Goal: Task Accomplishment & Management: Use online tool/utility

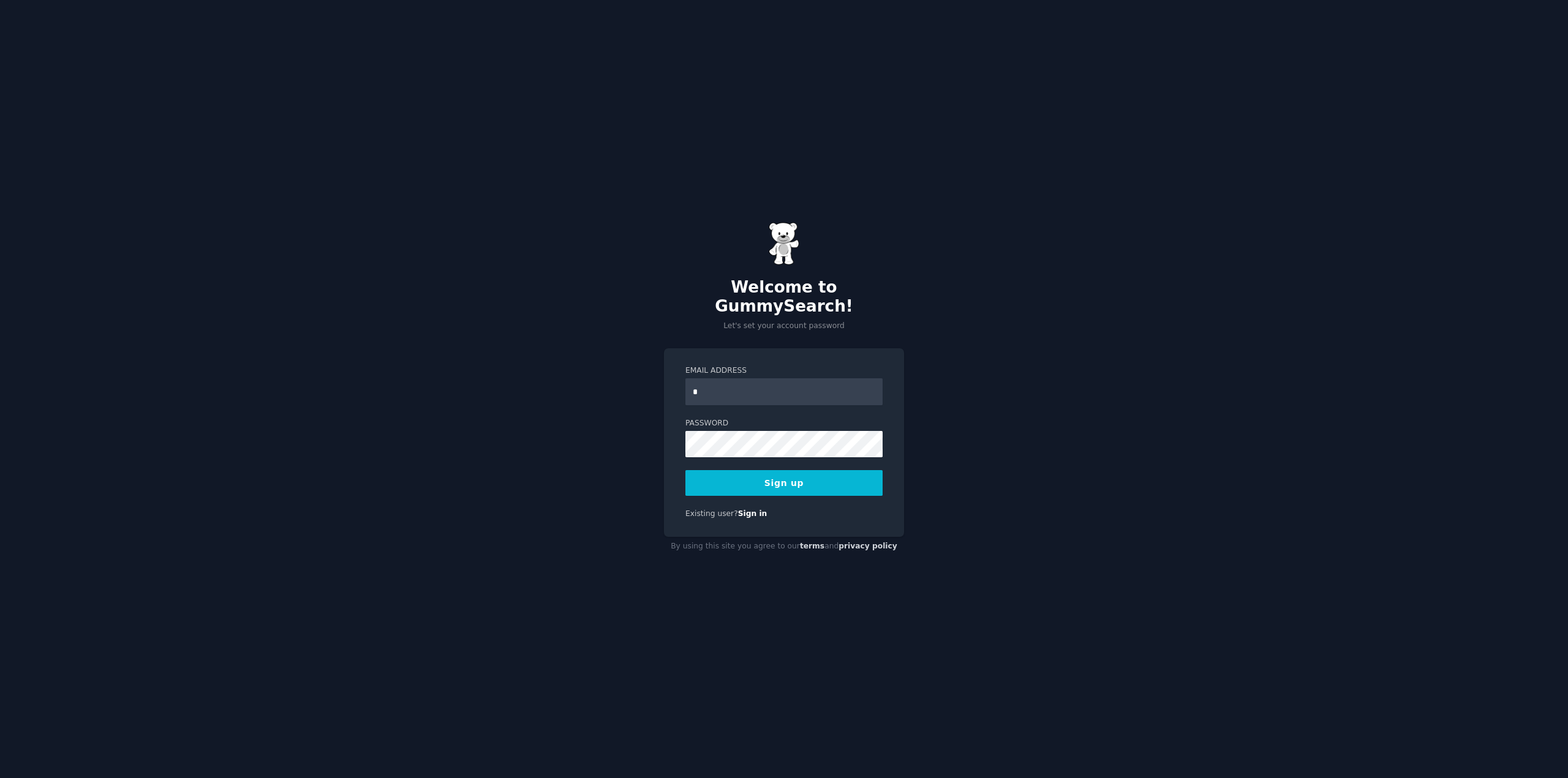
type input "**********"
click at [1076, 333] on div "**********" at bounding box center [784, 389] width 1568 height 778
click at [605, 421] on div "**********" at bounding box center [784, 389] width 1568 height 778
click at [847, 475] on button "Sign up" at bounding box center [784, 483] width 197 height 26
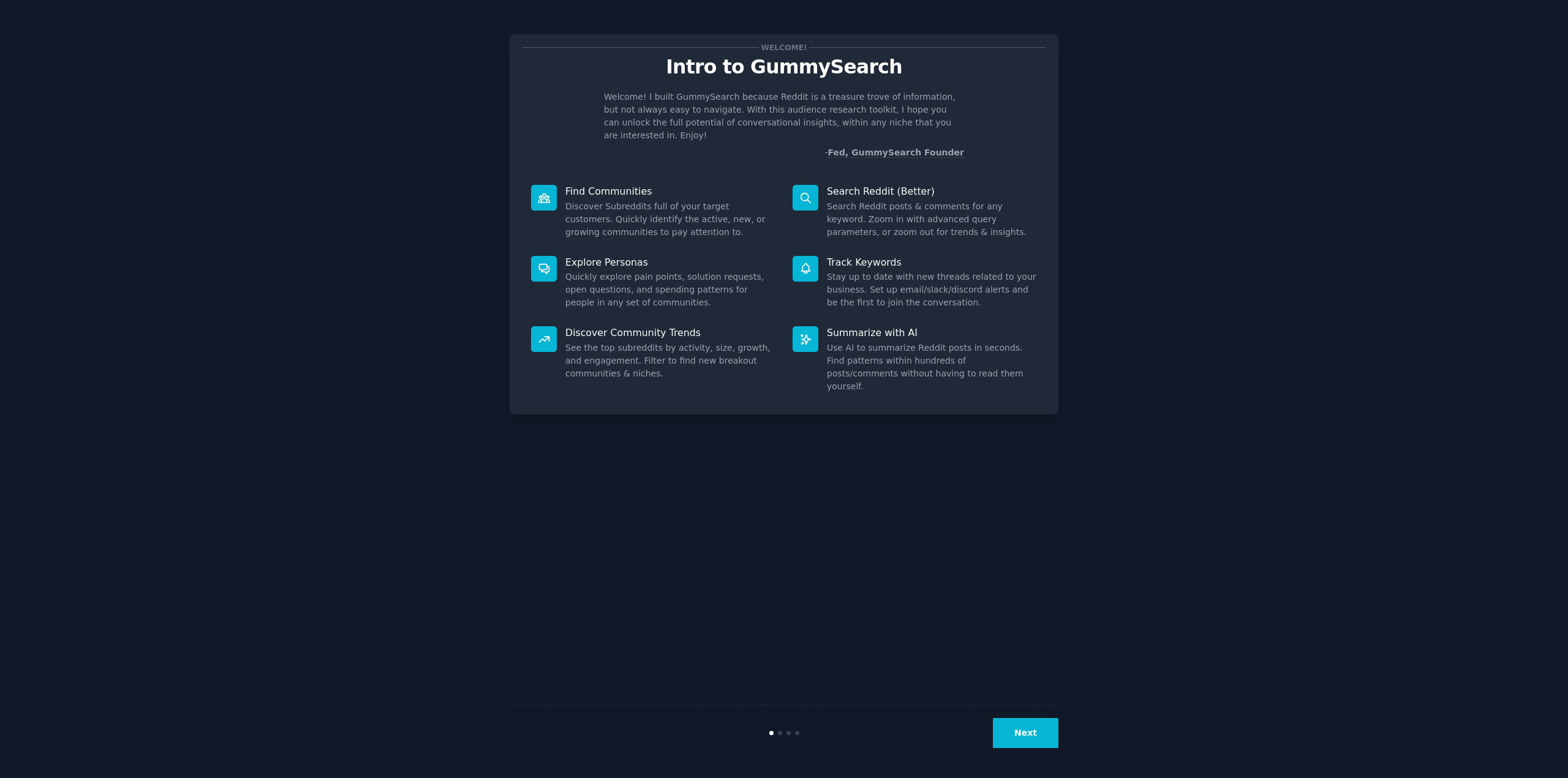
click at [1028, 732] on button "Next" at bounding box center [1026, 733] width 66 height 30
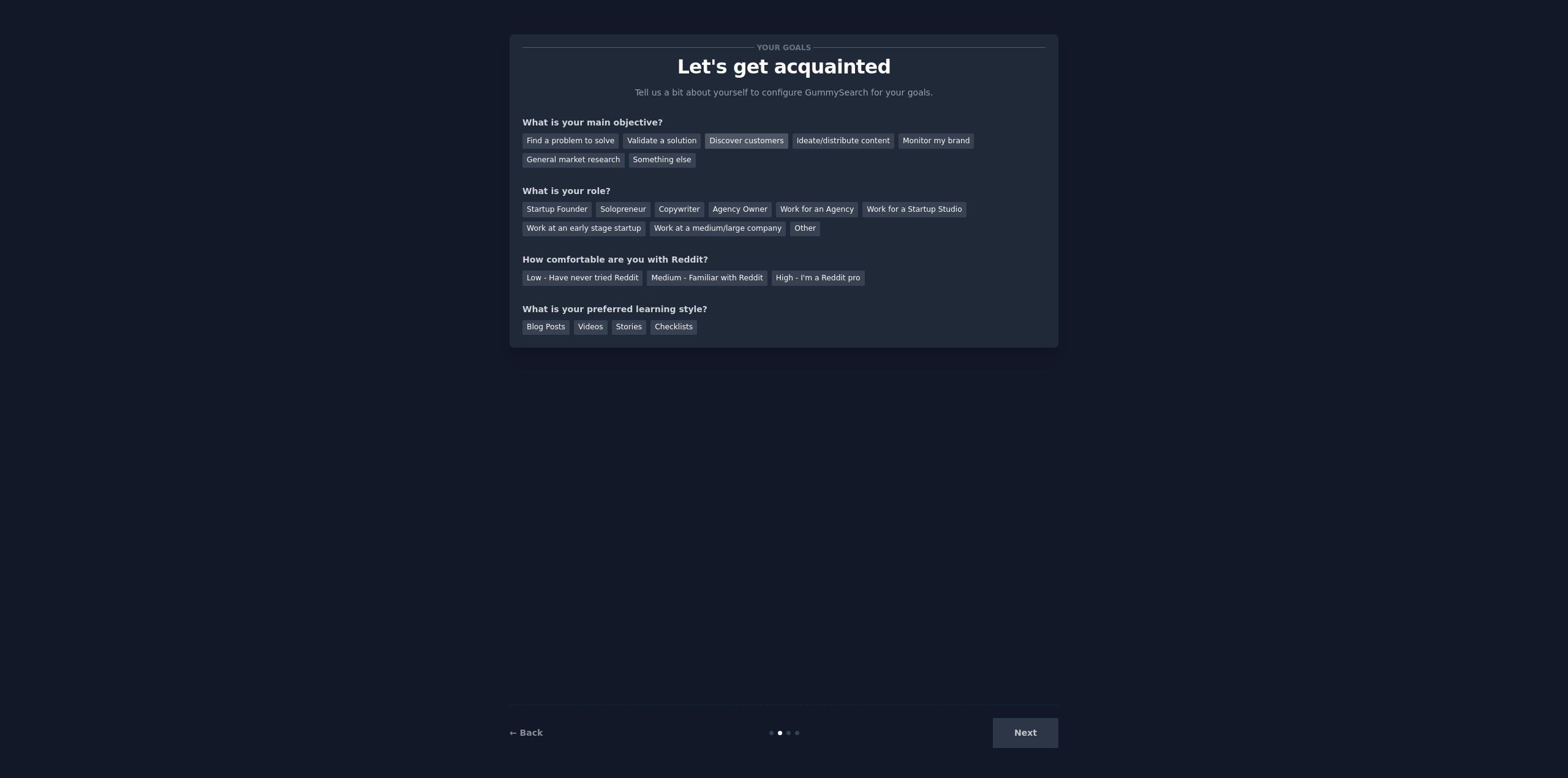
click at [728, 144] on div "Discover customers" at bounding box center [747, 141] width 83 height 15
click at [597, 207] on div "Solopreneur" at bounding box center [623, 210] width 54 height 15
click at [672, 276] on div "Medium - Familiar with Reddit" at bounding box center [706, 279] width 120 height 15
click at [589, 330] on div "Videos" at bounding box center [590, 328] width 34 height 15
click at [1032, 731] on button "Next" at bounding box center [1026, 733] width 66 height 30
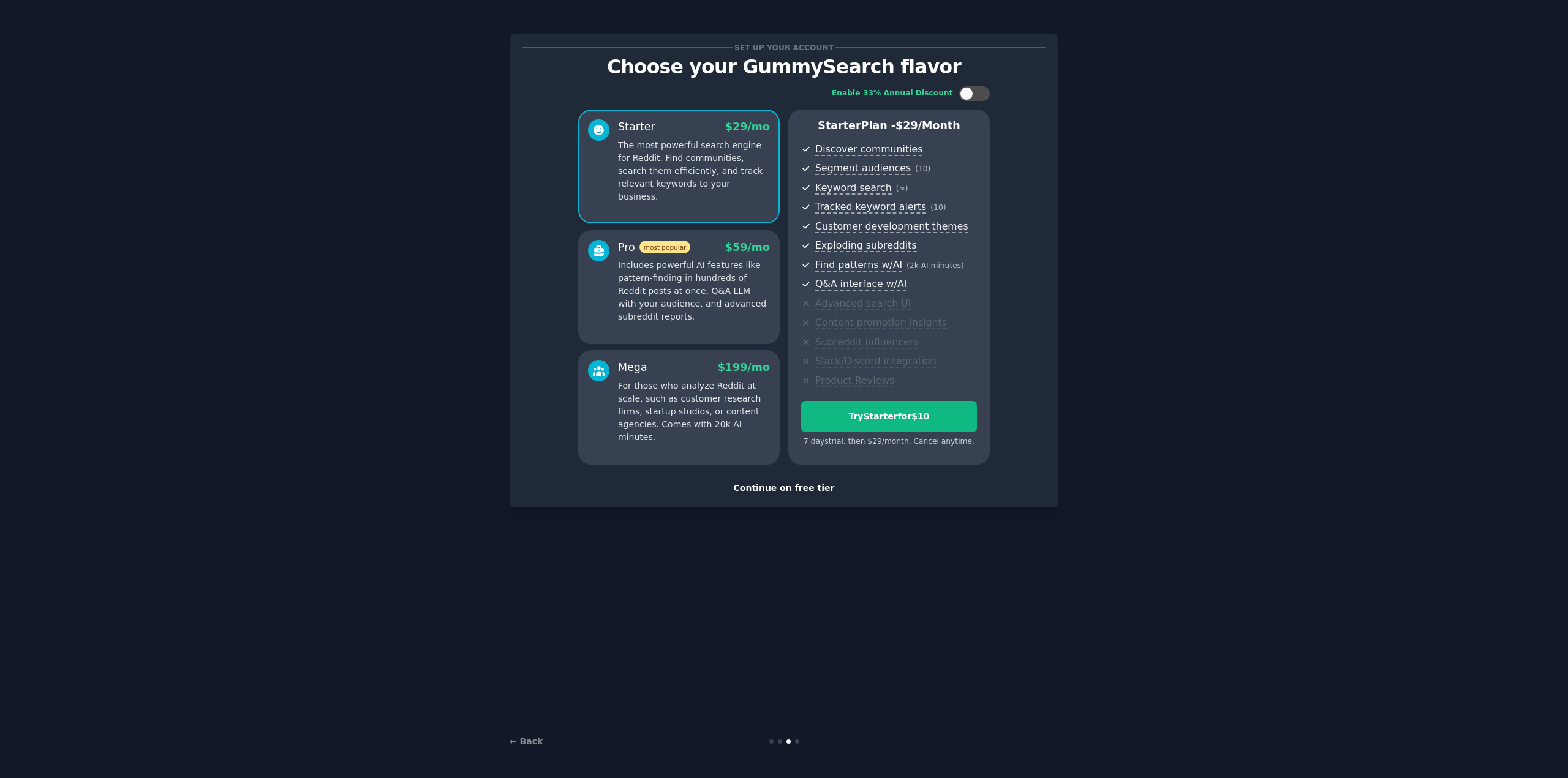
click at [793, 488] on div "Continue on free tier" at bounding box center [784, 488] width 523 height 13
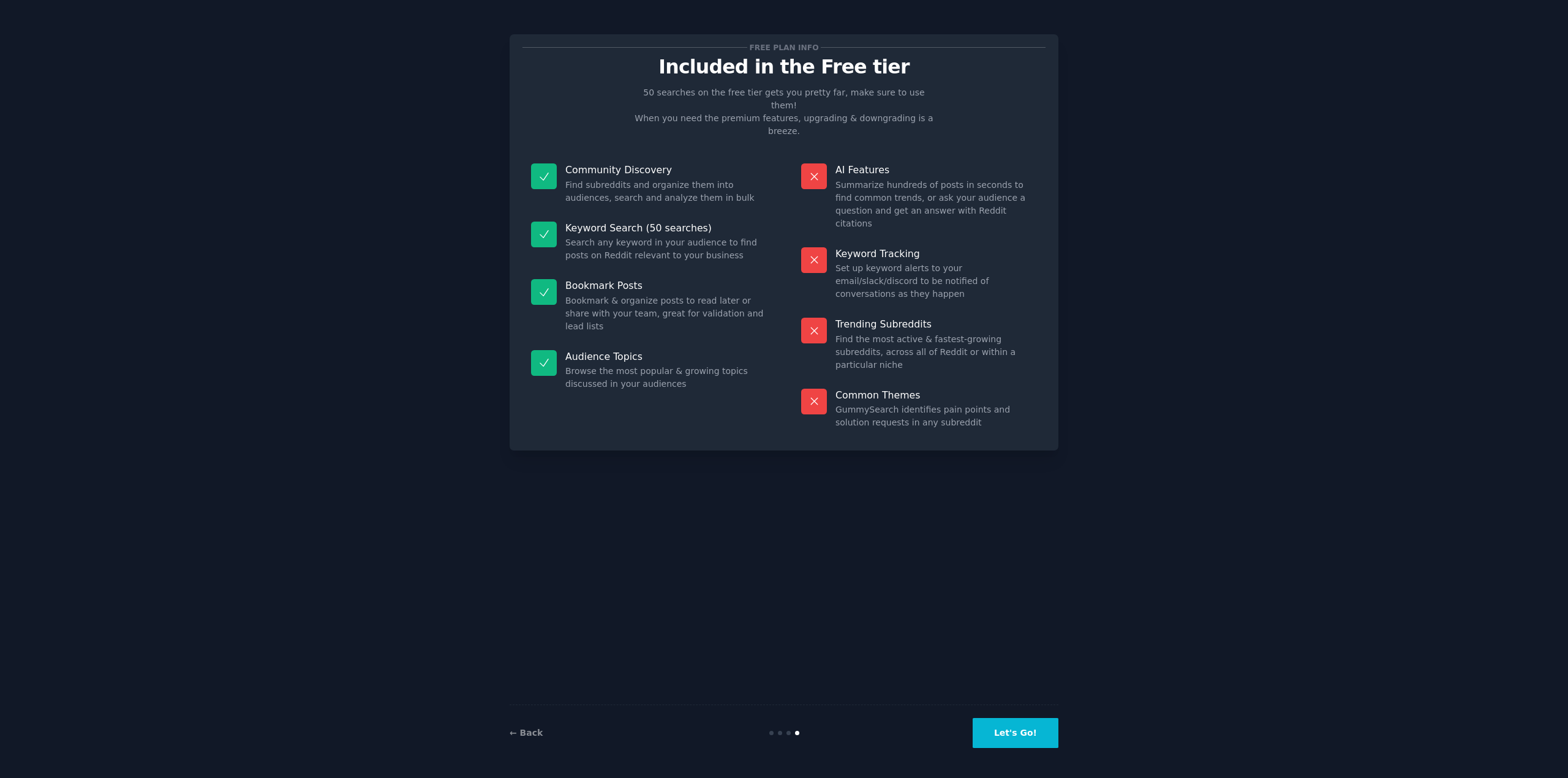
click at [1032, 728] on button "Let's Go!" at bounding box center [1015, 733] width 85 height 30
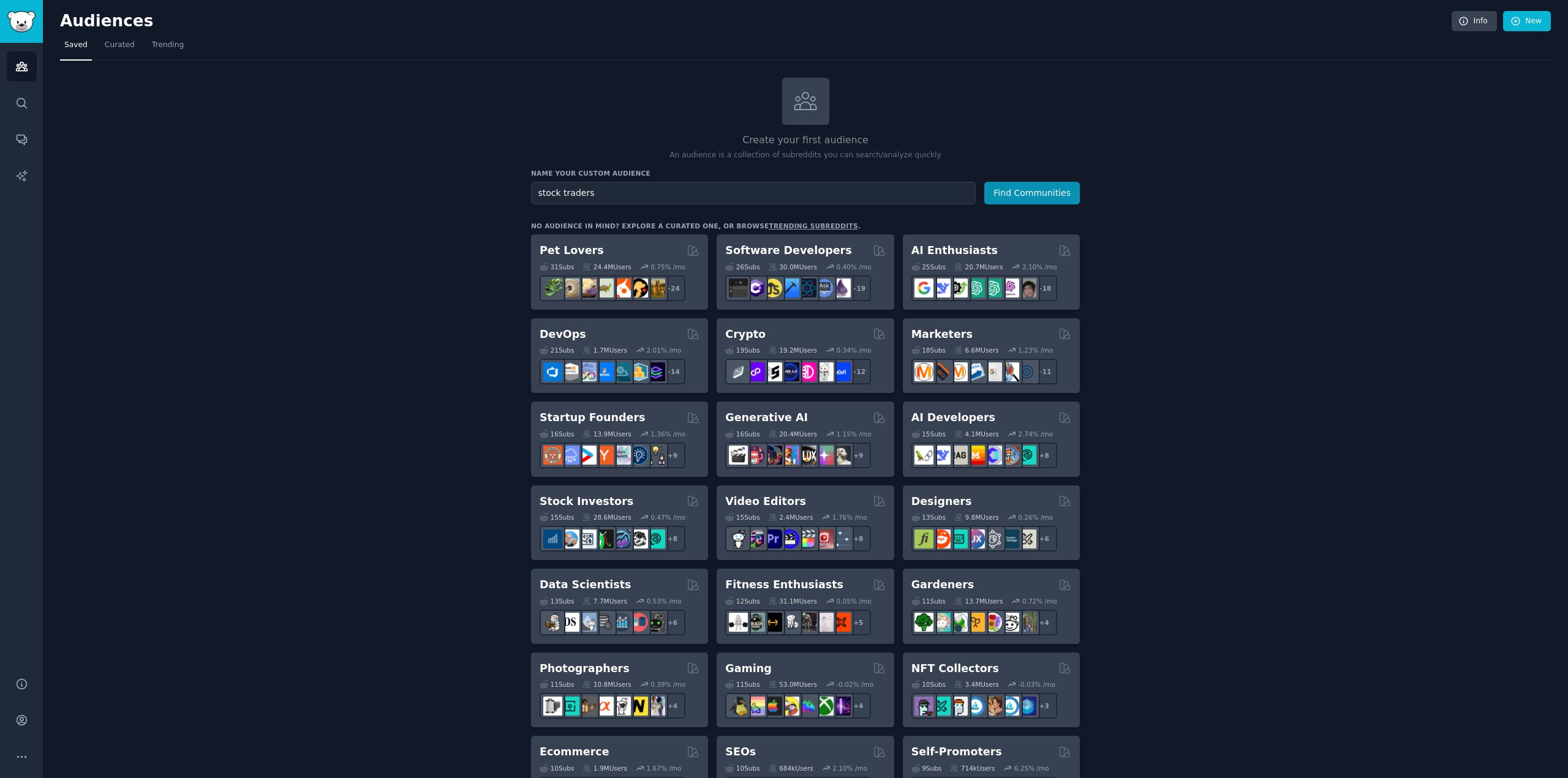
type input "stock traders"
click at [984, 182] on button "Find Communities" at bounding box center [1032, 193] width 95 height 22
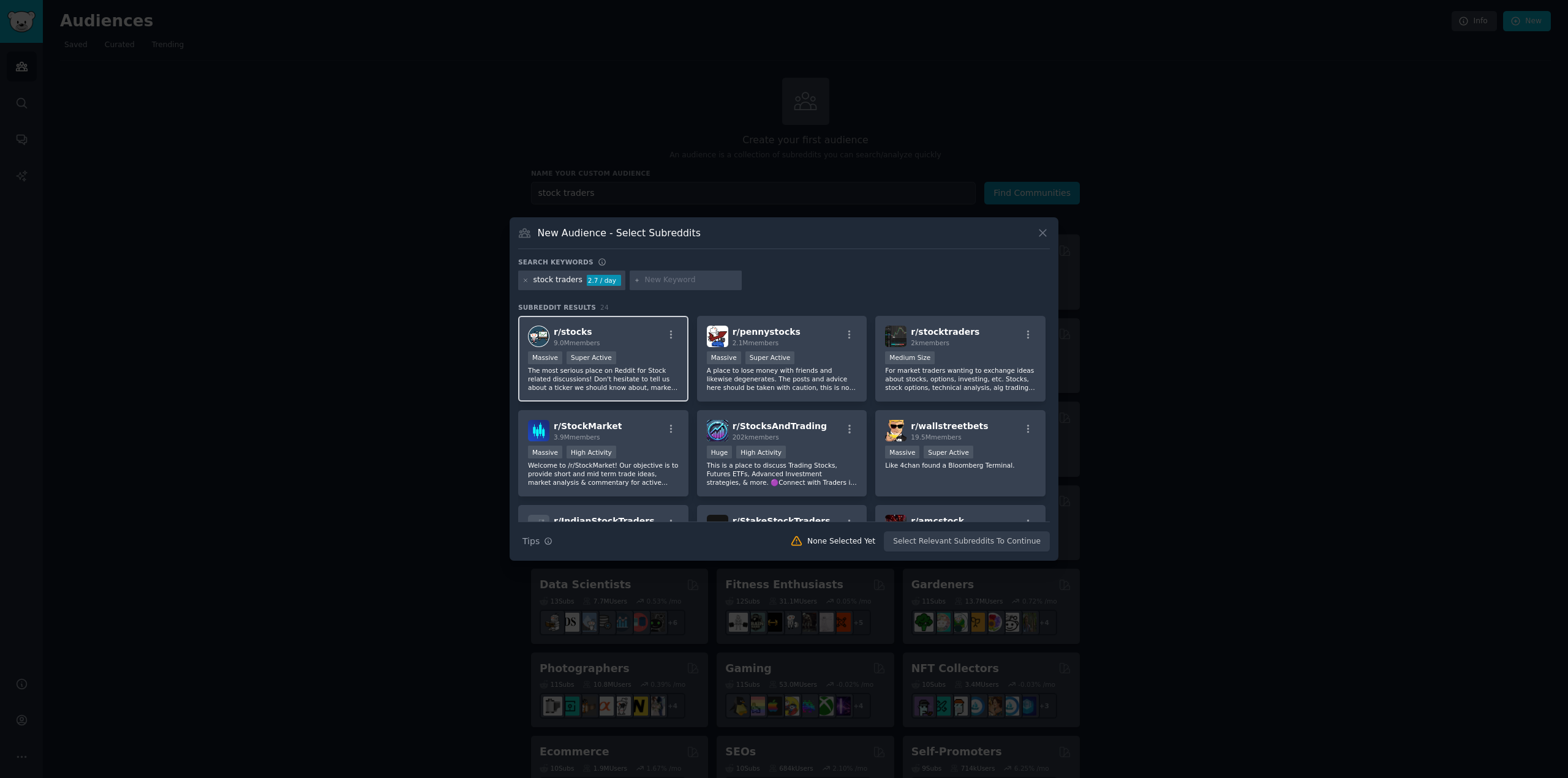
click at [648, 352] on div "Massive Super Active" at bounding box center [603, 359] width 151 height 15
click at [659, 440] on div "r/ StockMarket 3.9M members" at bounding box center [603, 431] width 151 height 22
click at [962, 359] on div "1000 - 10,000 members Medium Size" at bounding box center [960, 359] width 151 height 15
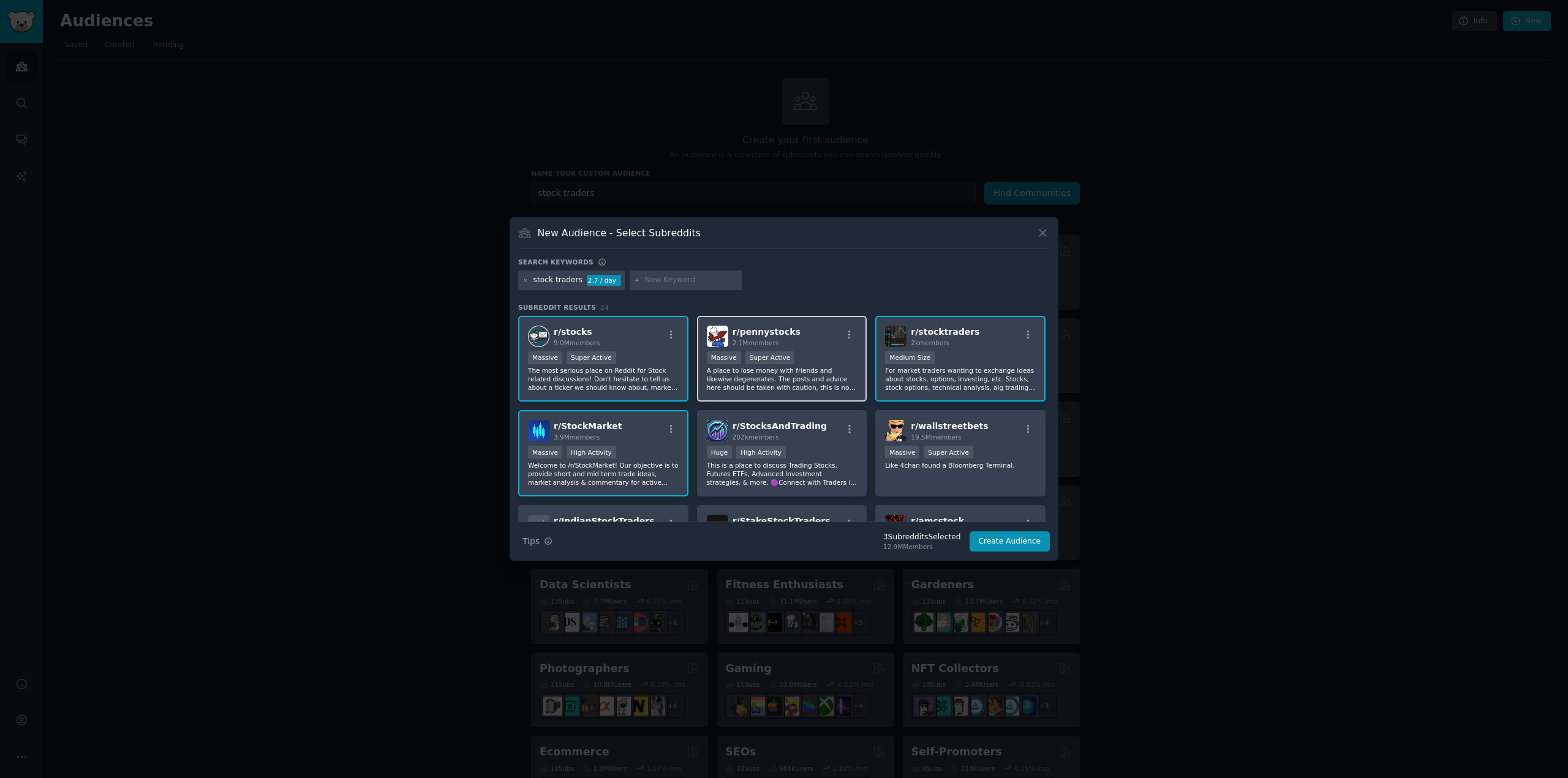
click at [798, 356] on div "1,000,000+ members Massive Super Active" at bounding box center [782, 359] width 151 height 15
click at [801, 436] on div "202k members" at bounding box center [779, 437] width 95 height 8
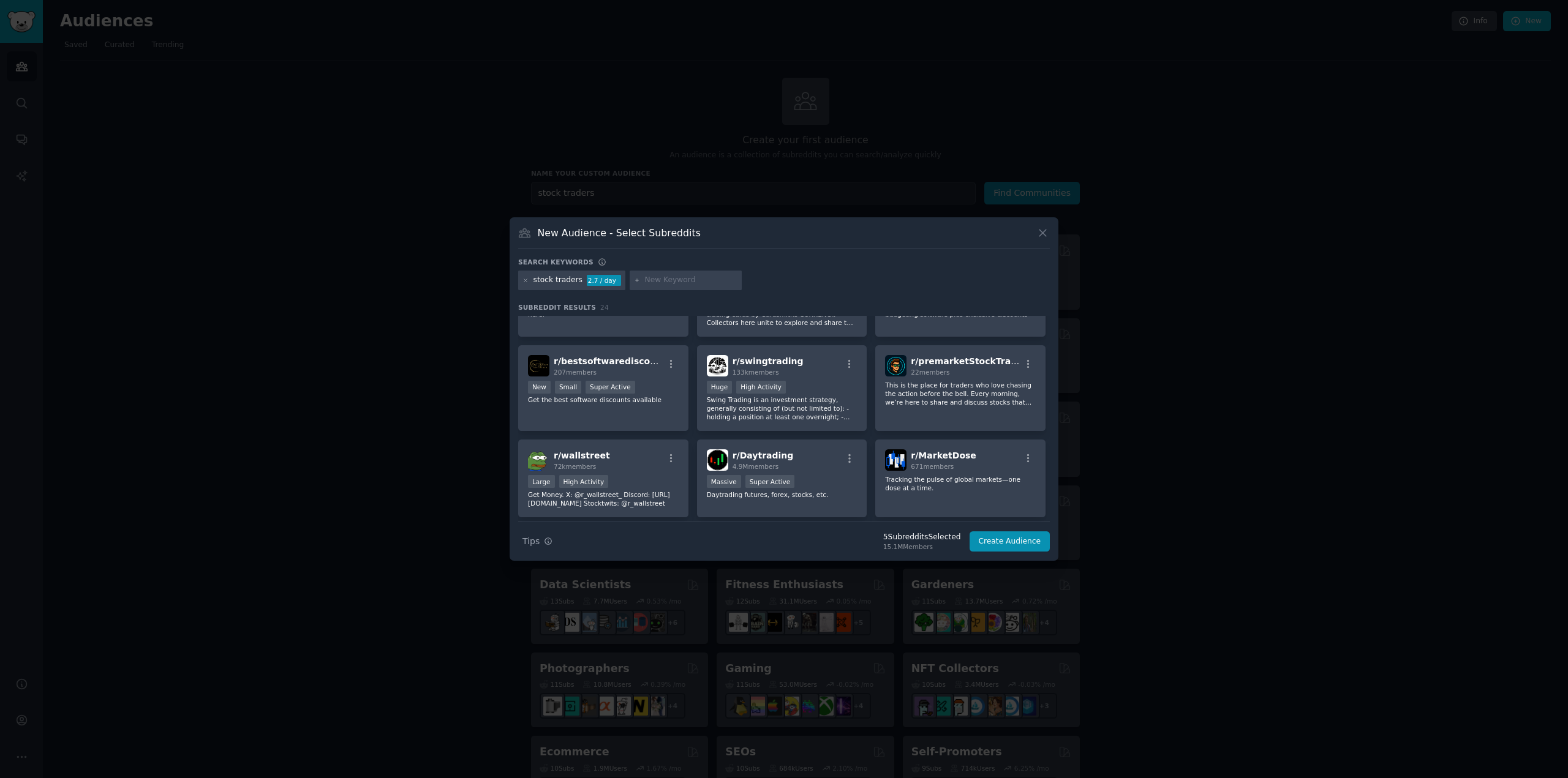
scroll to position [368, 0]
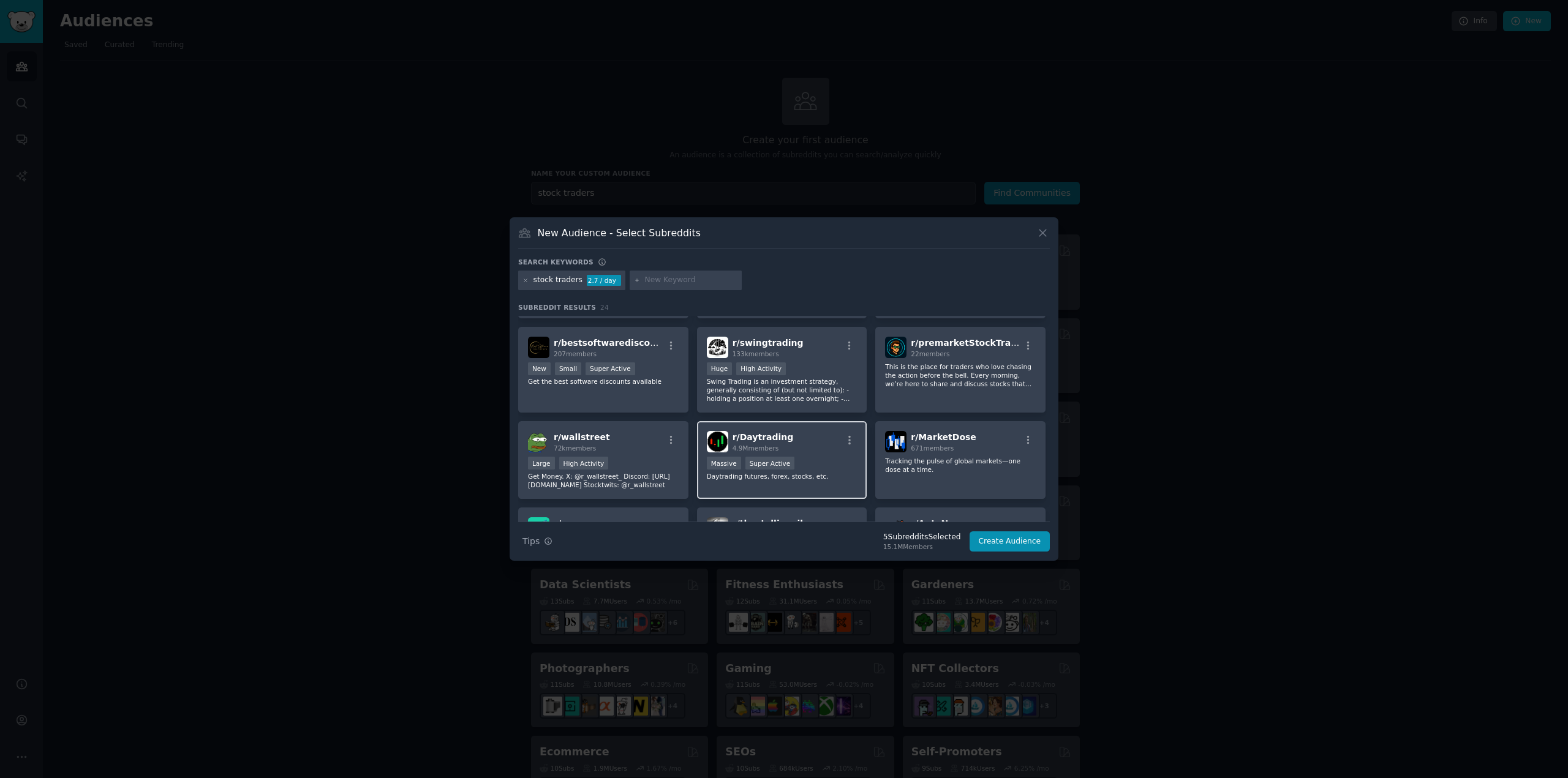
click at [810, 451] on div "r/ Daytrading 4.9M members" at bounding box center [782, 442] width 151 height 22
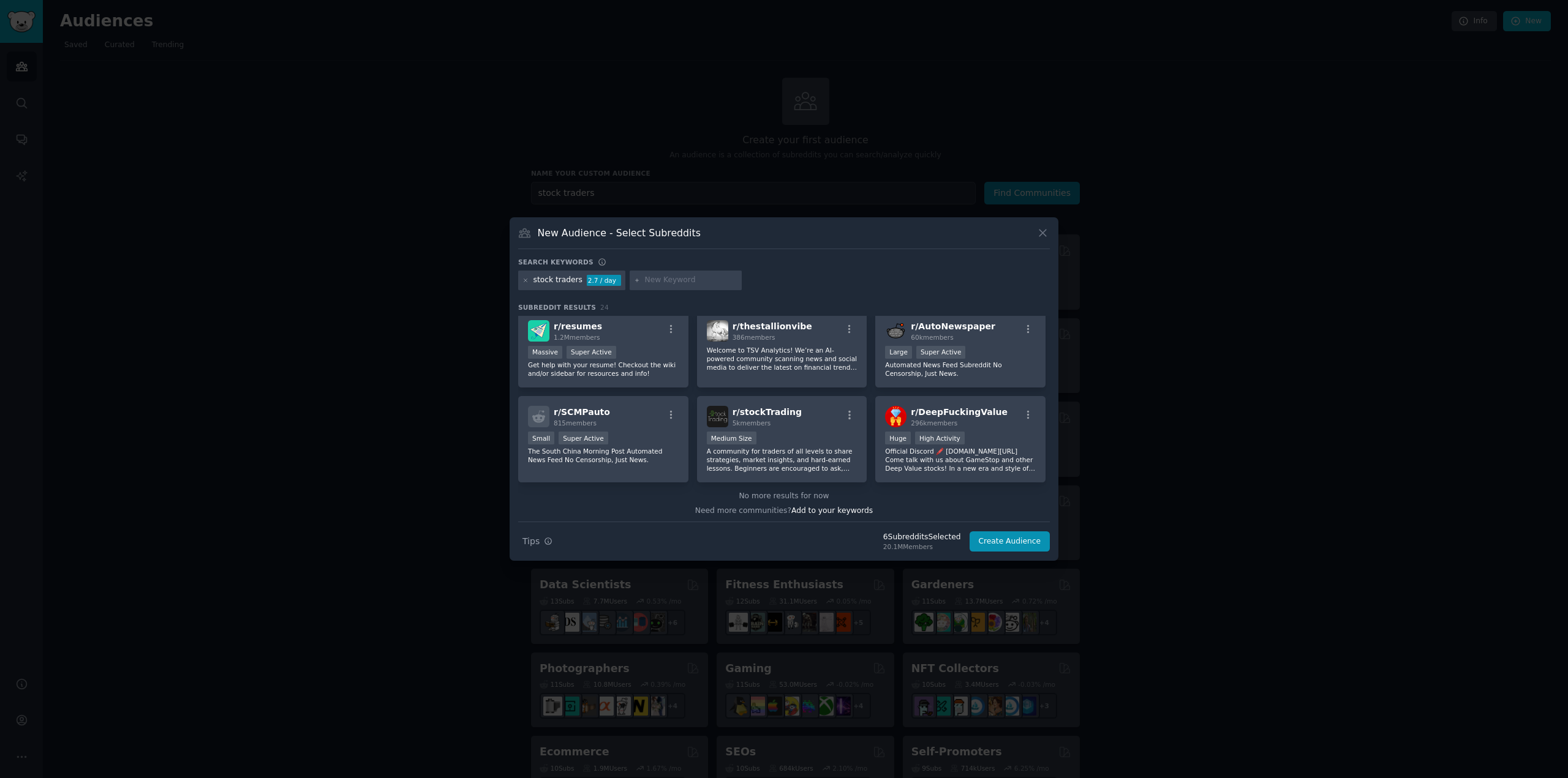
scroll to position [577, 0]
click at [1010, 539] on button "Create Audience" at bounding box center [1009, 542] width 81 height 21
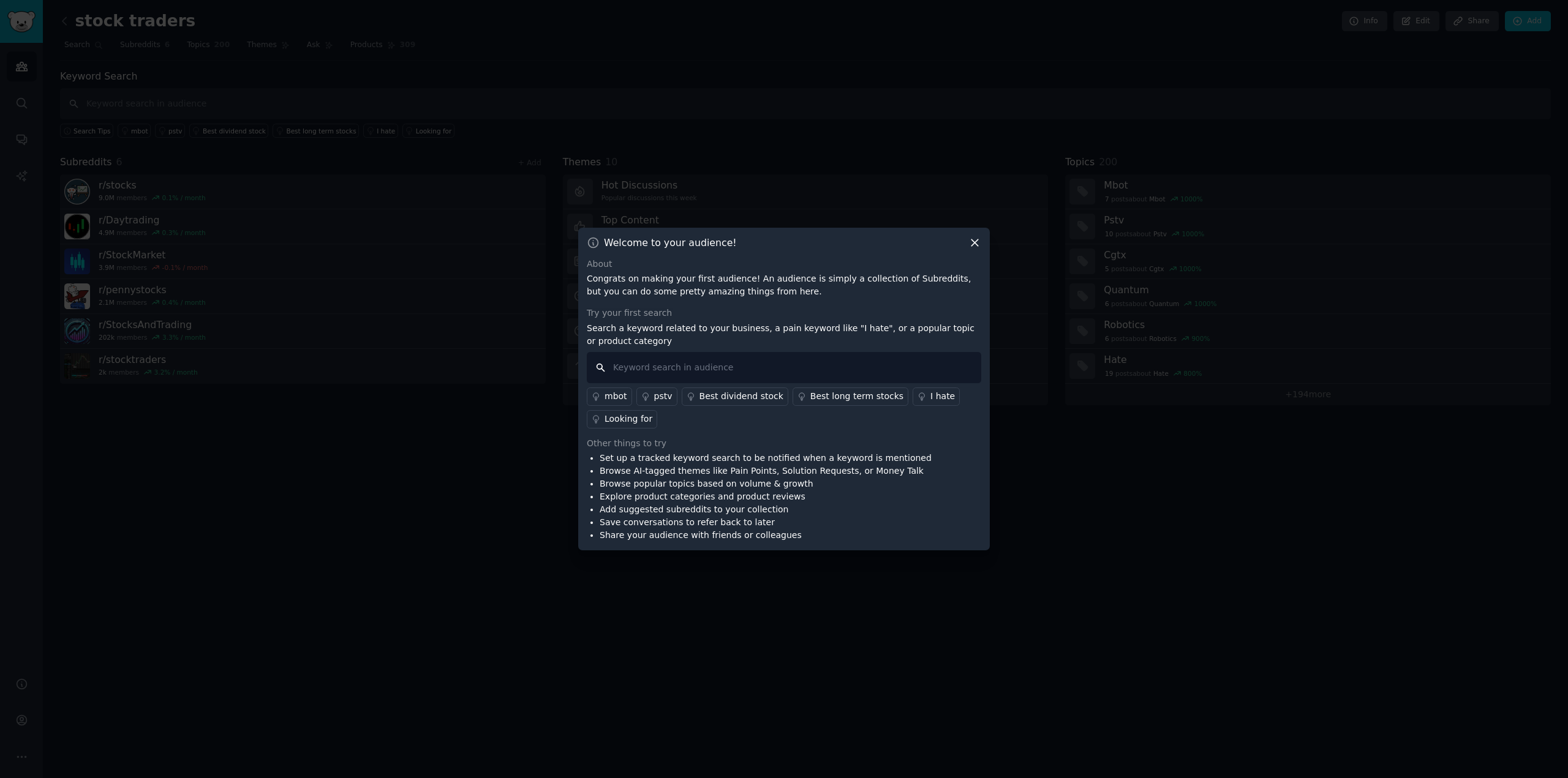
click at [708, 369] on input "text" at bounding box center [784, 368] width 394 height 32
click at [975, 242] on icon at bounding box center [975, 243] width 13 height 13
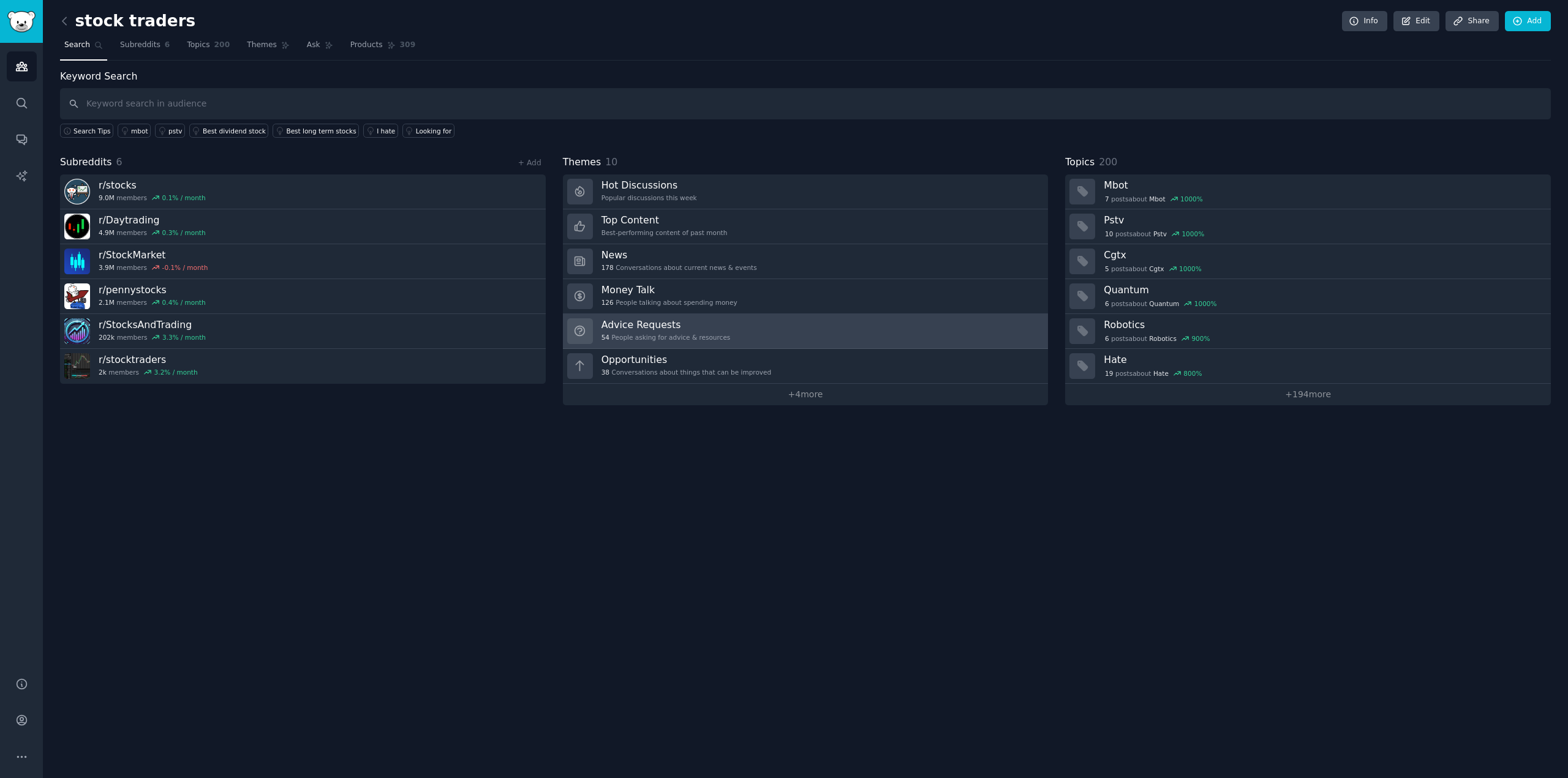
click at [656, 329] on div "Advice Requests 54 People asking for advice & resources" at bounding box center [666, 331] width 130 height 26
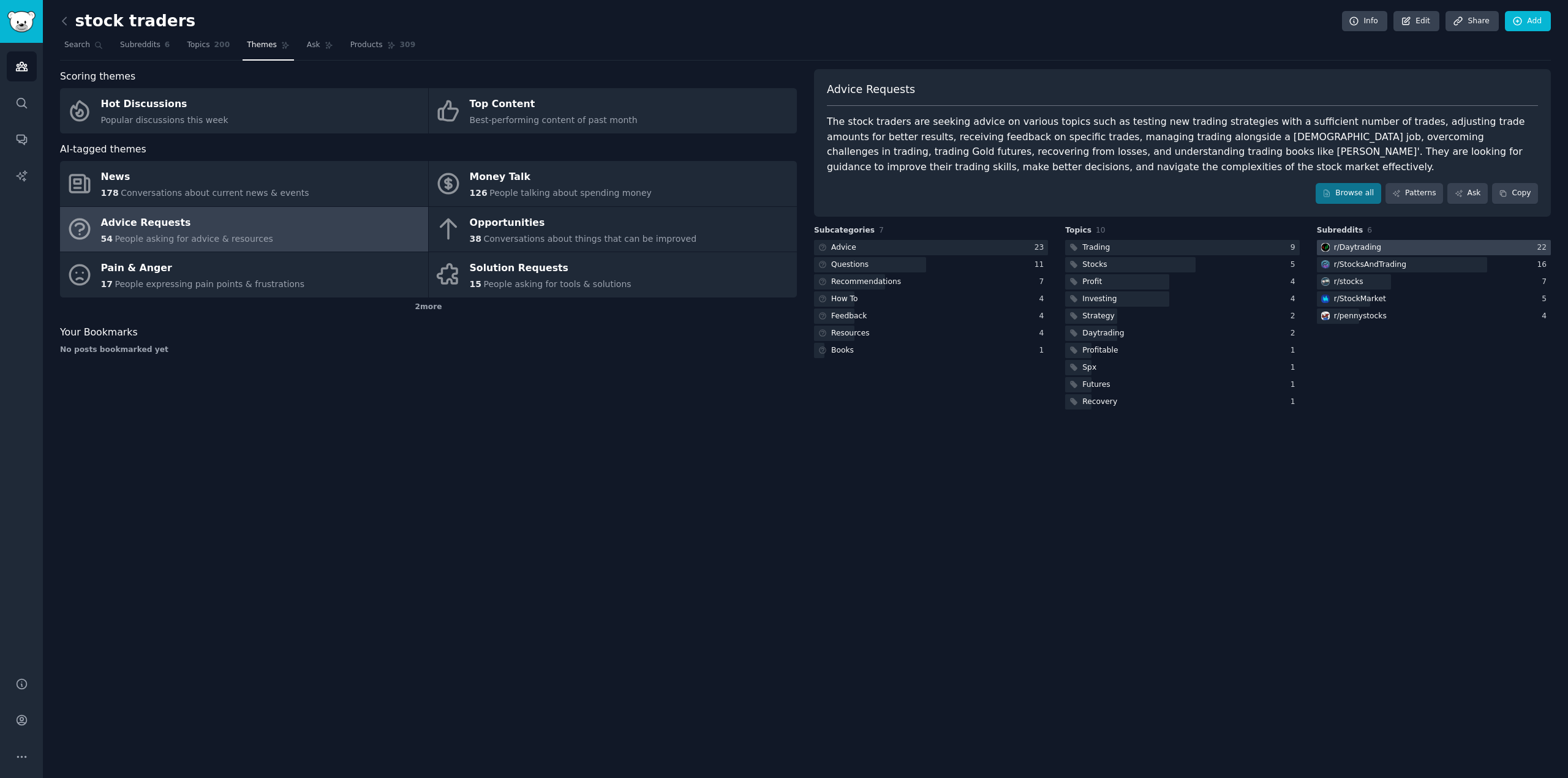
click at [1340, 244] on div "r/ Daytrading" at bounding box center [1357, 248] width 47 height 11
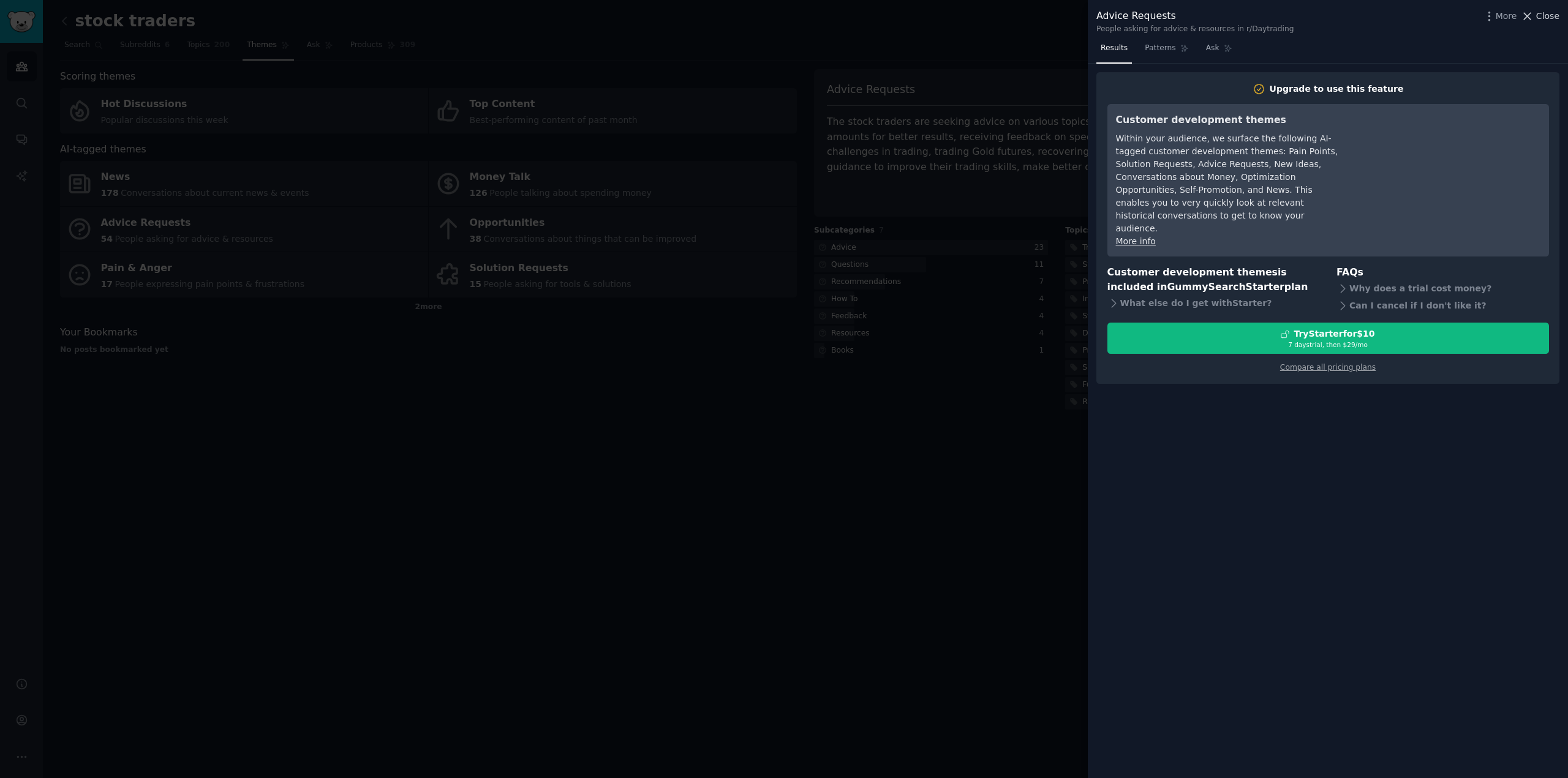
click at [1546, 17] on span "Close" at bounding box center [1547, 16] width 23 height 13
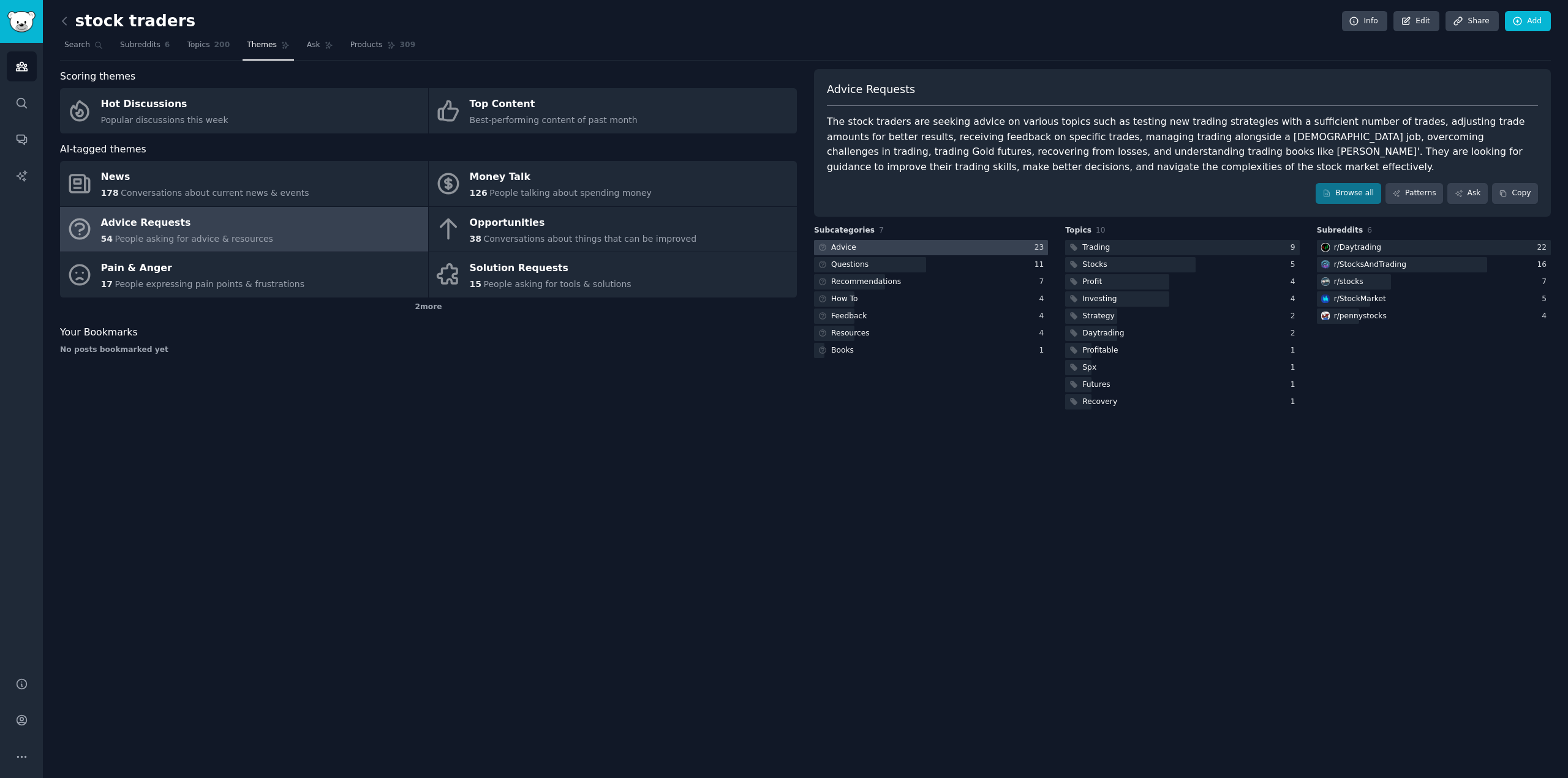
click at [897, 248] on div at bounding box center [931, 248] width 234 height 15
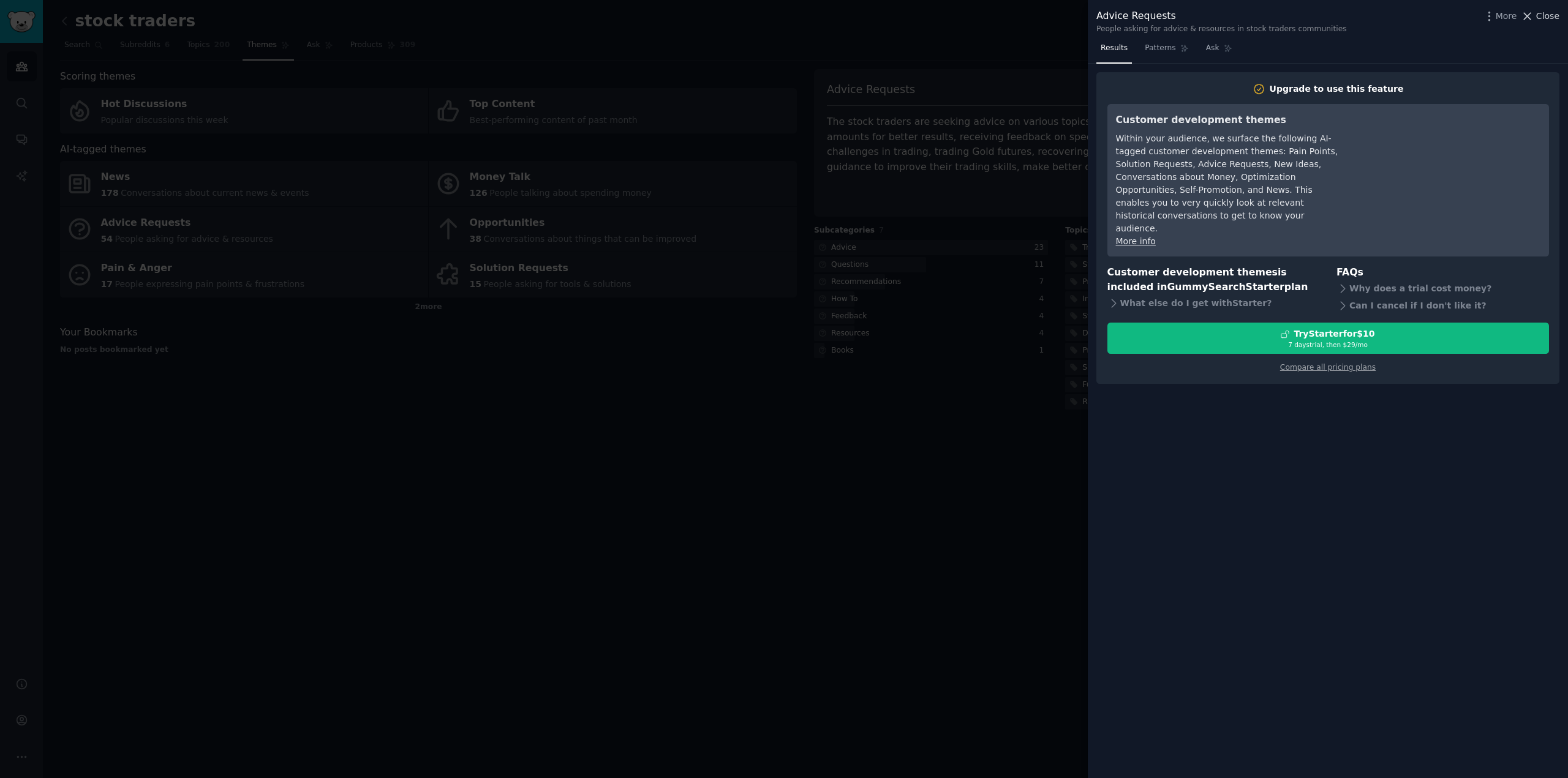
click at [1541, 17] on span "Close" at bounding box center [1547, 16] width 23 height 13
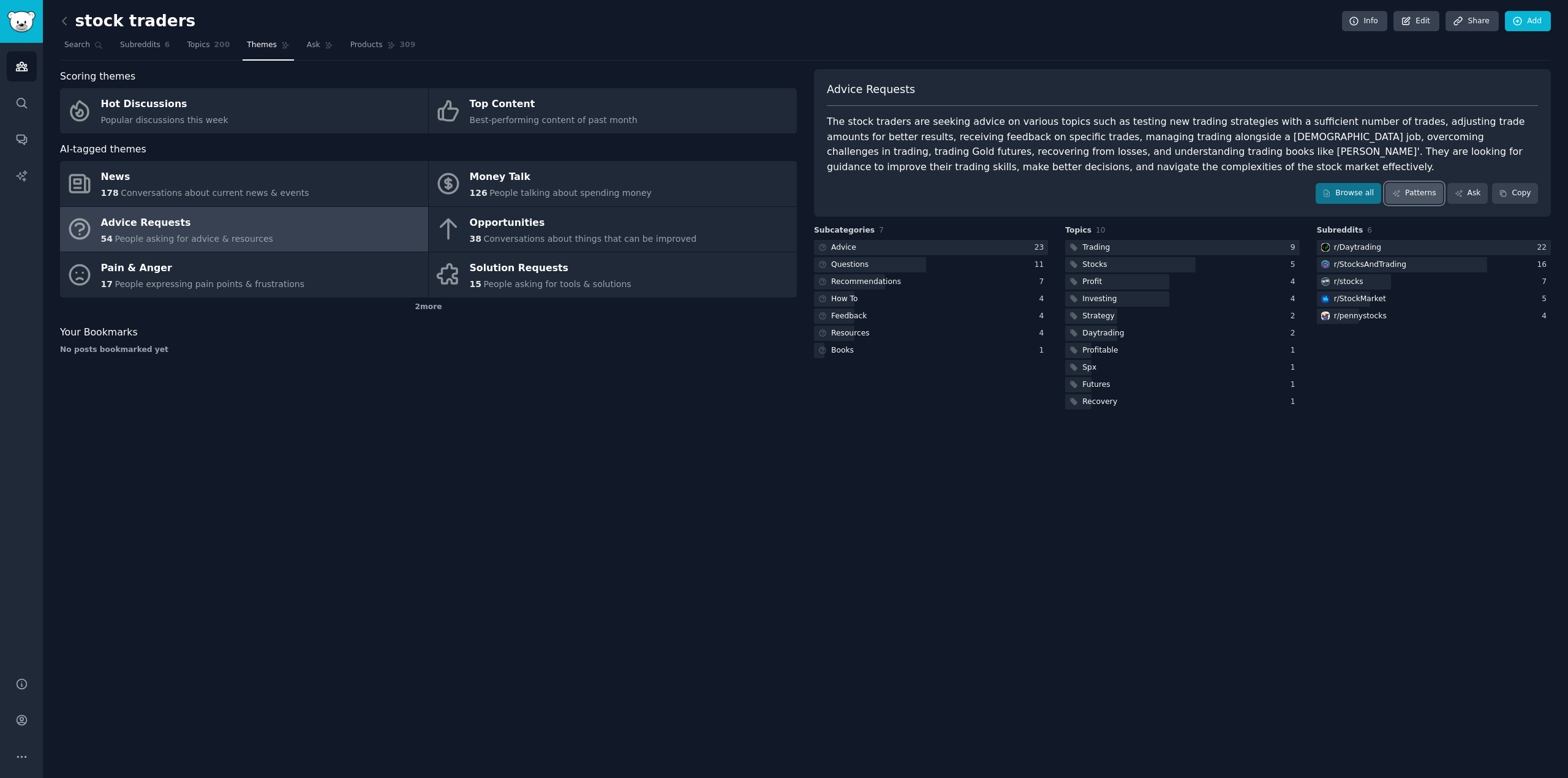
click at [1416, 195] on link "Patterns" at bounding box center [1414, 193] width 57 height 21
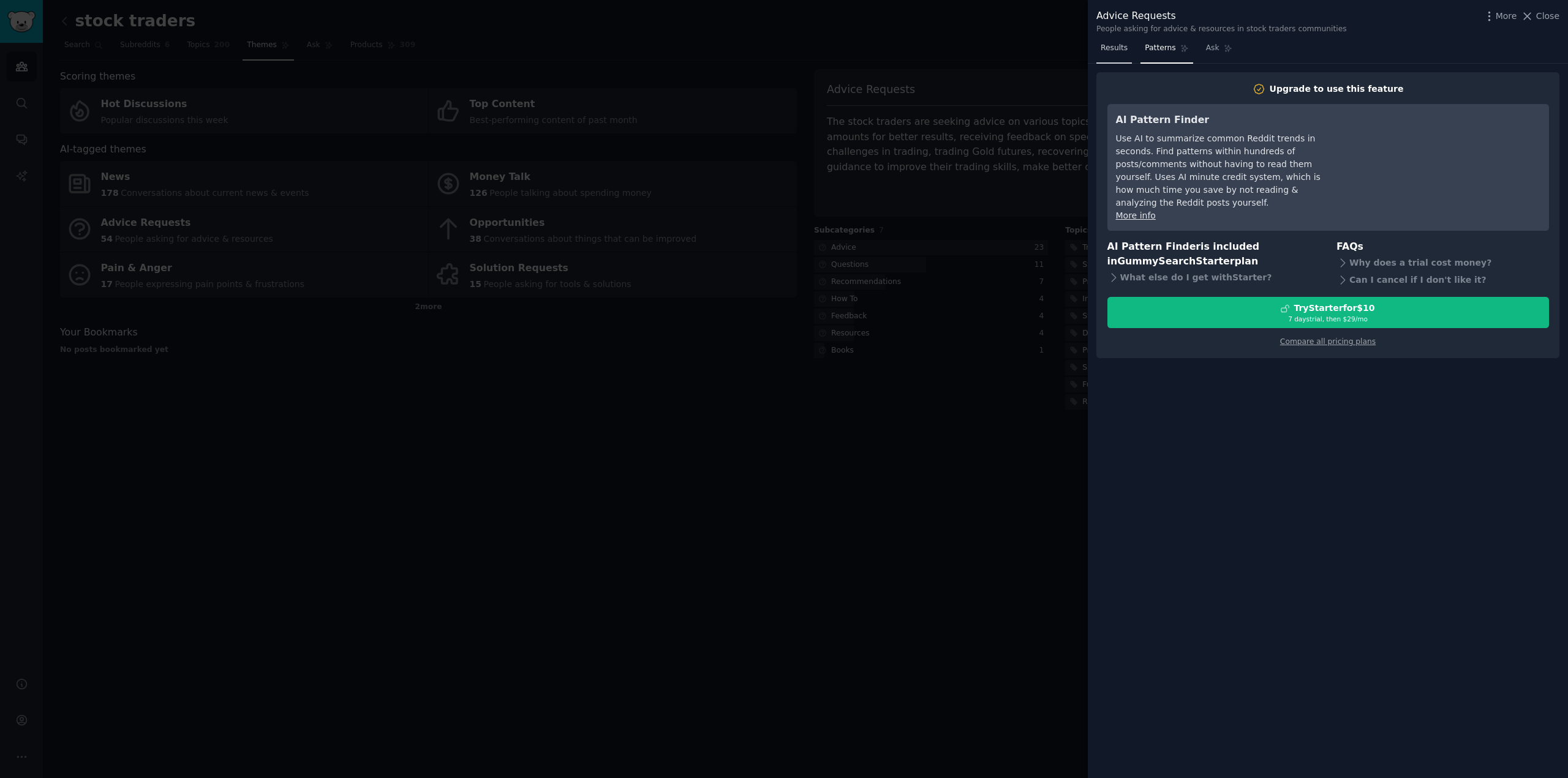
click at [1120, 50] on span "Results" at bounding box center [1113, 48] width 27 height 11
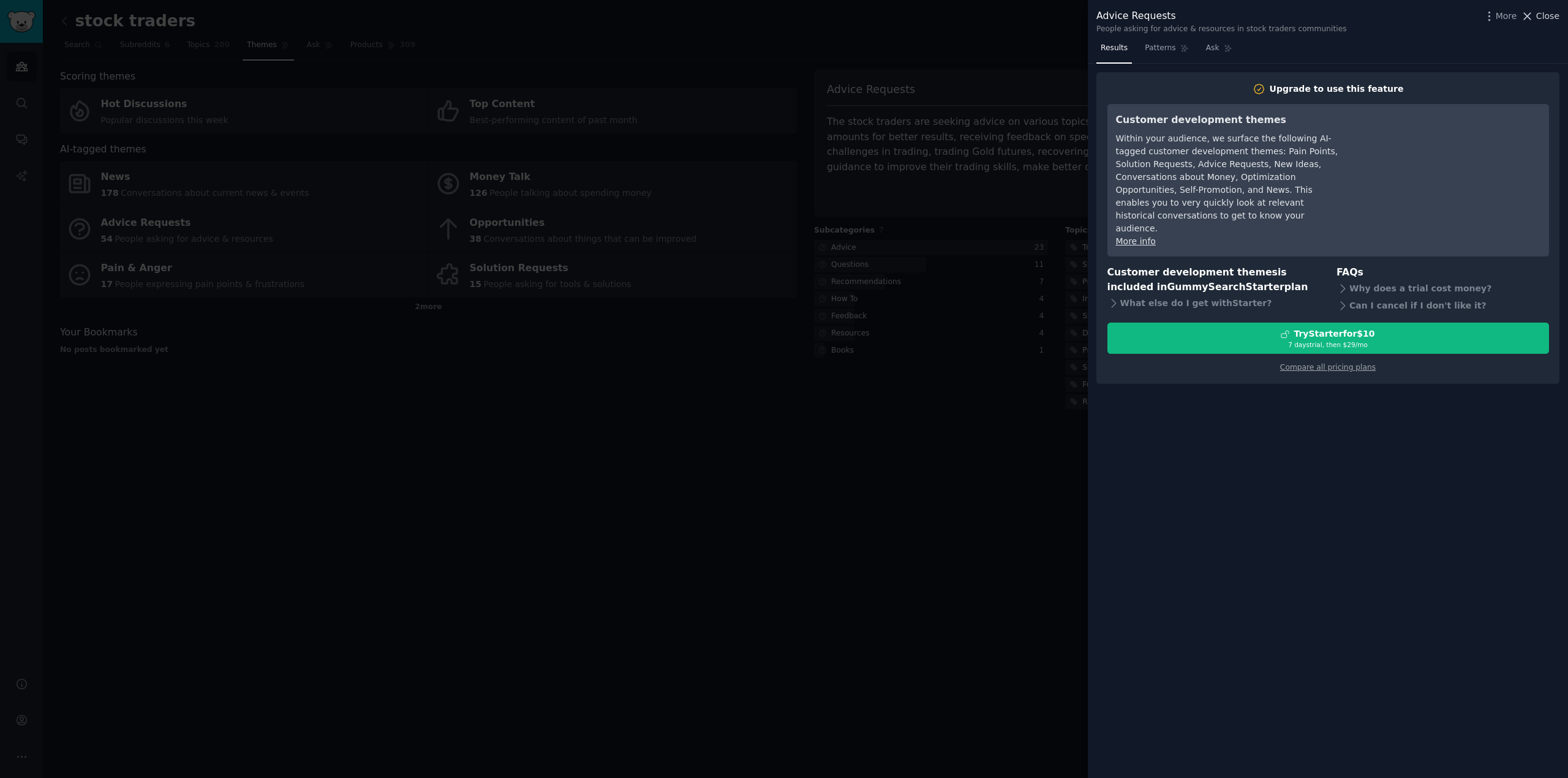
click at [1543, 10] on span "Close" at bounding box center [1547, 16] width 23 height 13
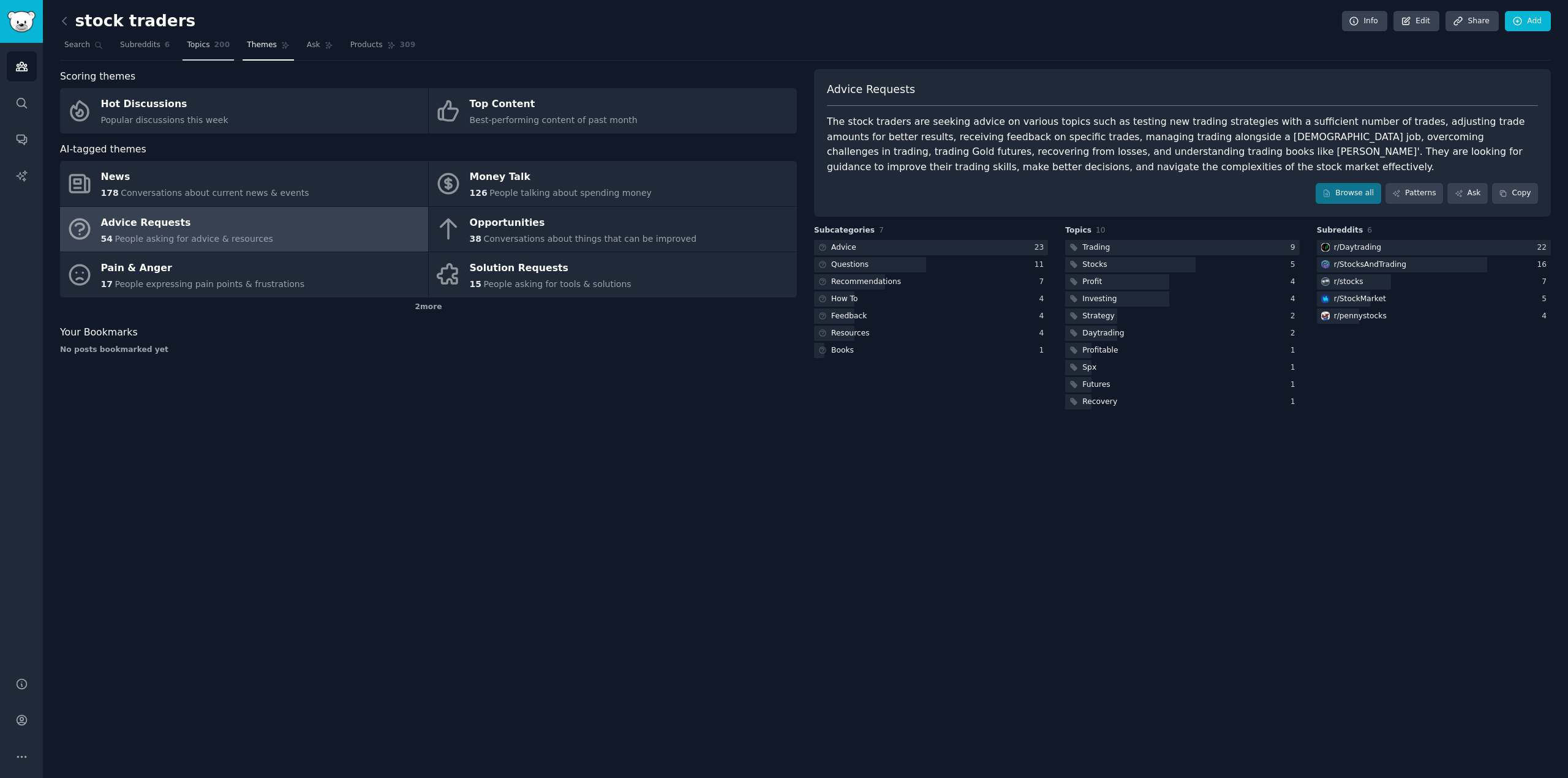
click at [196, 50] on span "Topics" at bounding box center [198, 46] width 22 height 11
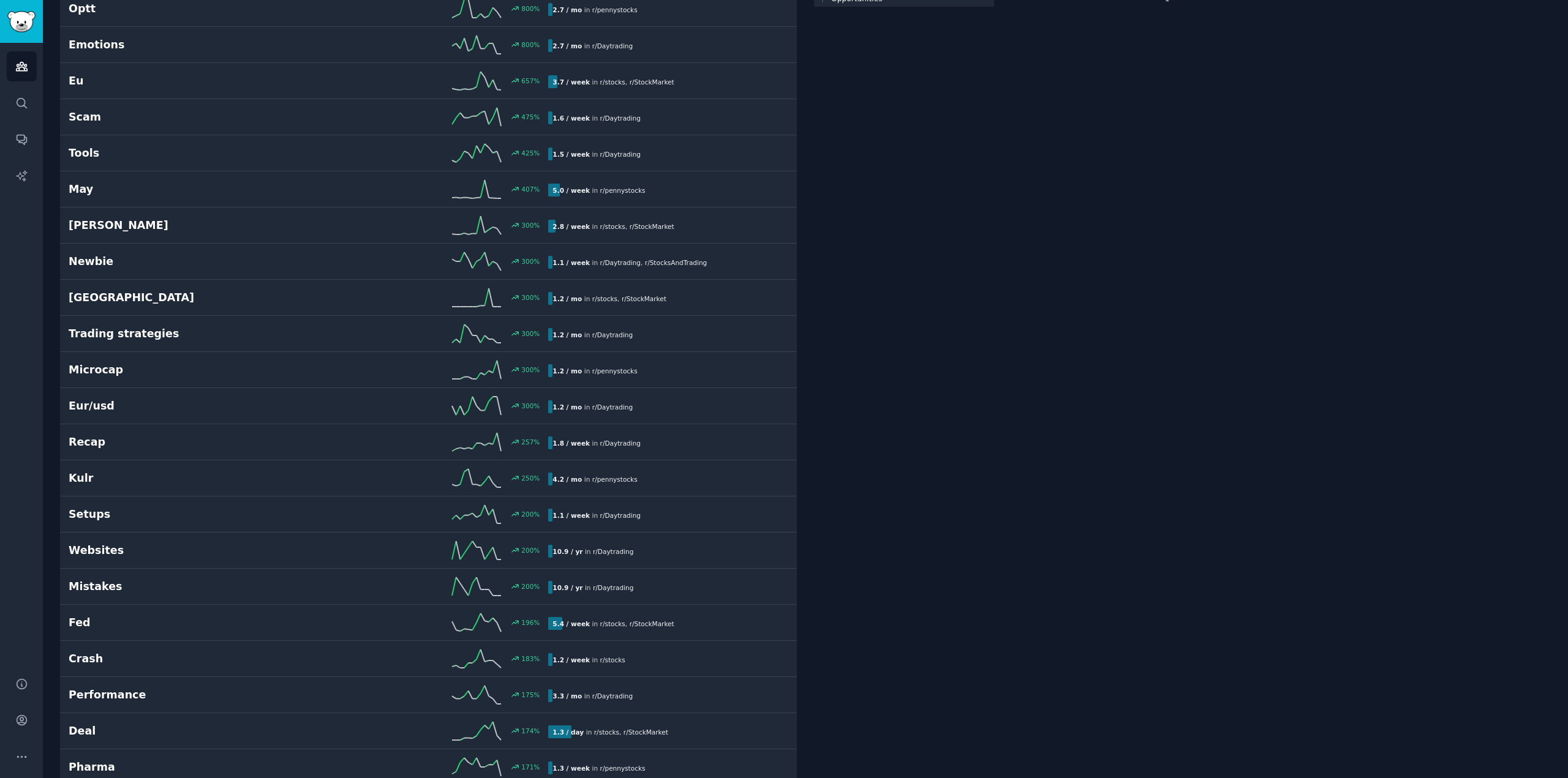
scroll to position [368, 0]
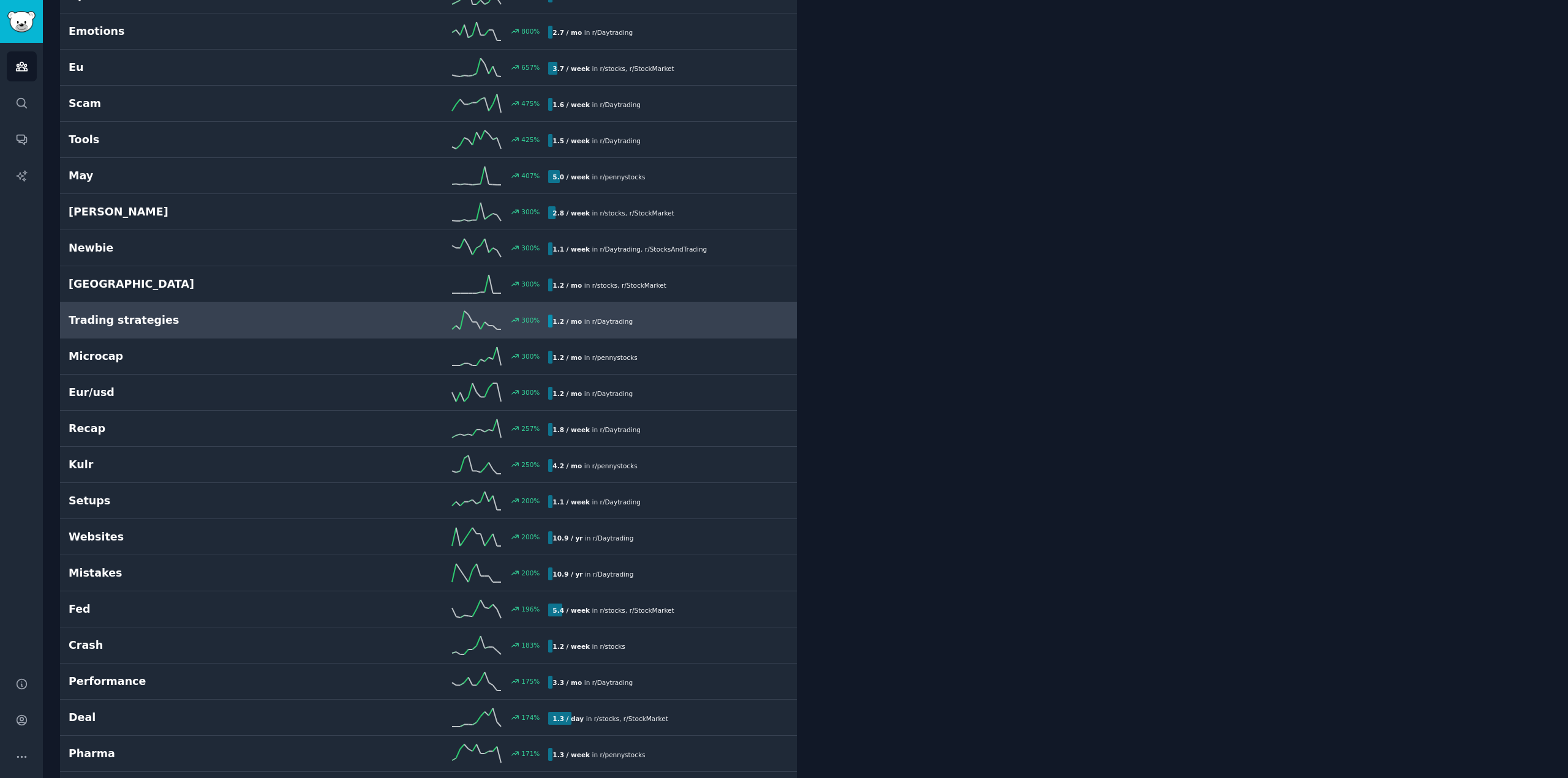
click at [120, 314] on h2 "Trading strategies" at bounding box center [188, 321] width 240 height 15
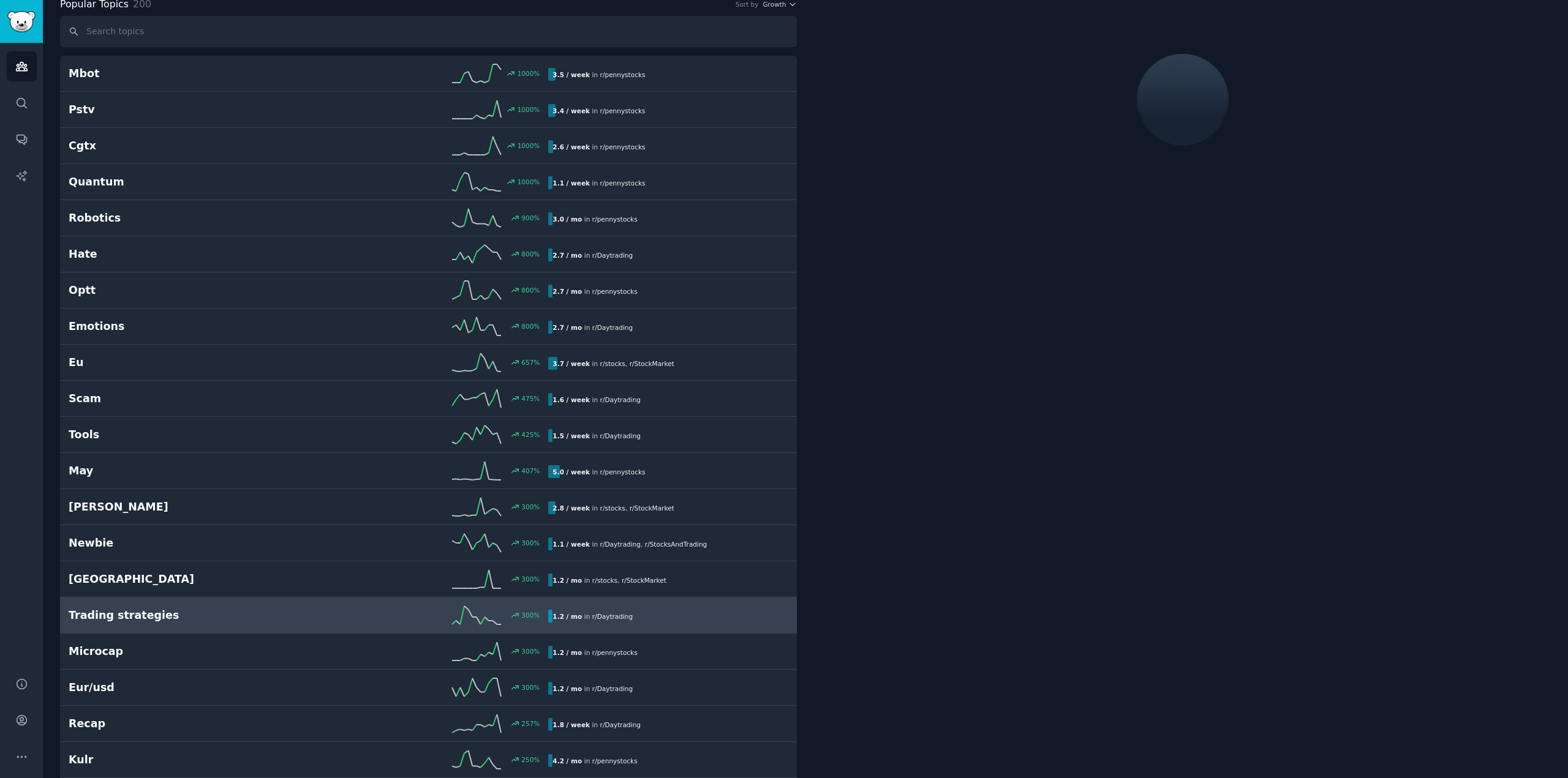
scroll to position [68, 0]
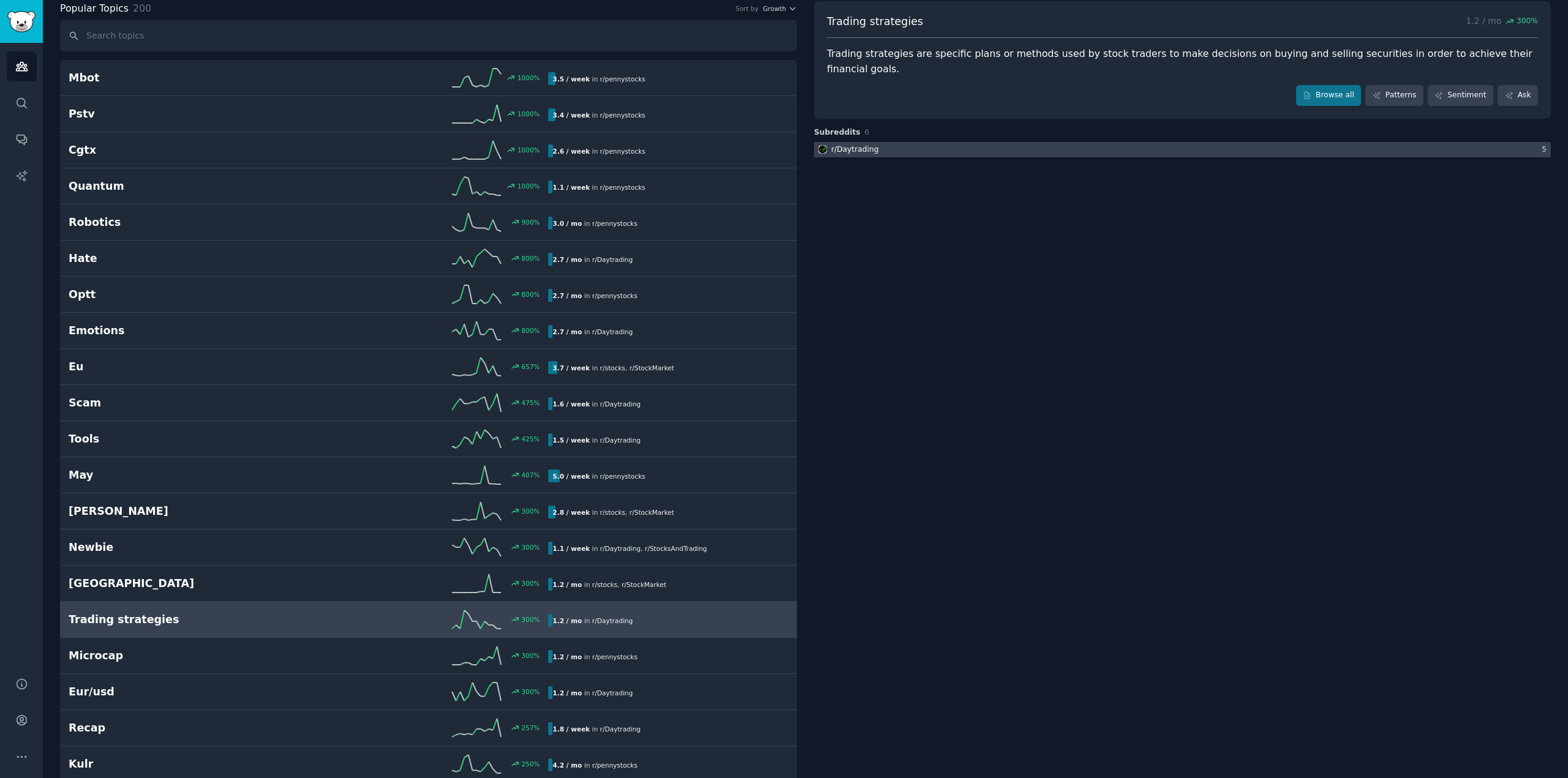
click at [850, 144] on div "r/ Daytrading" at bounding box center [854, 150] width 47 height 11
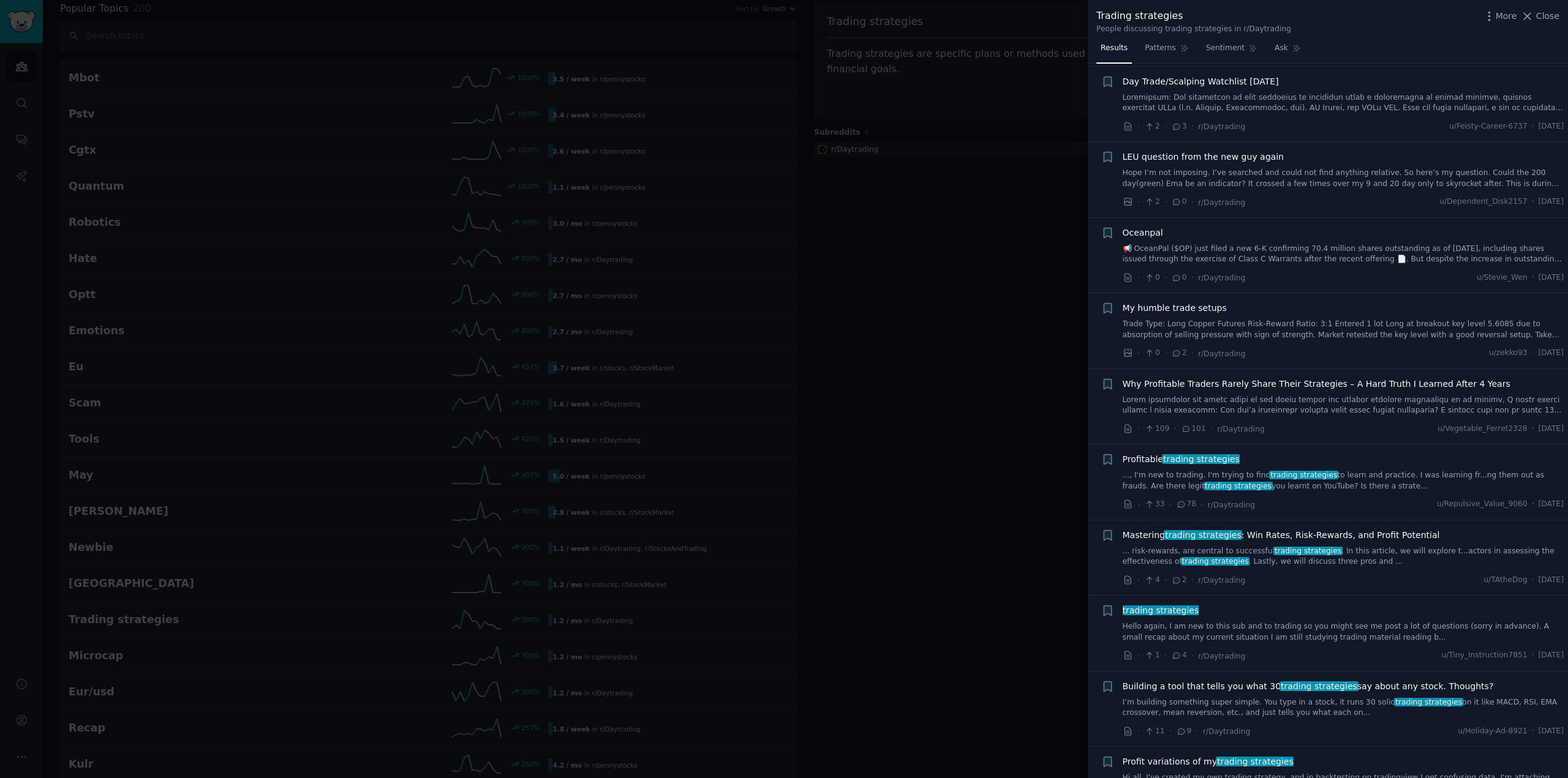
scroll to position [306, 0]
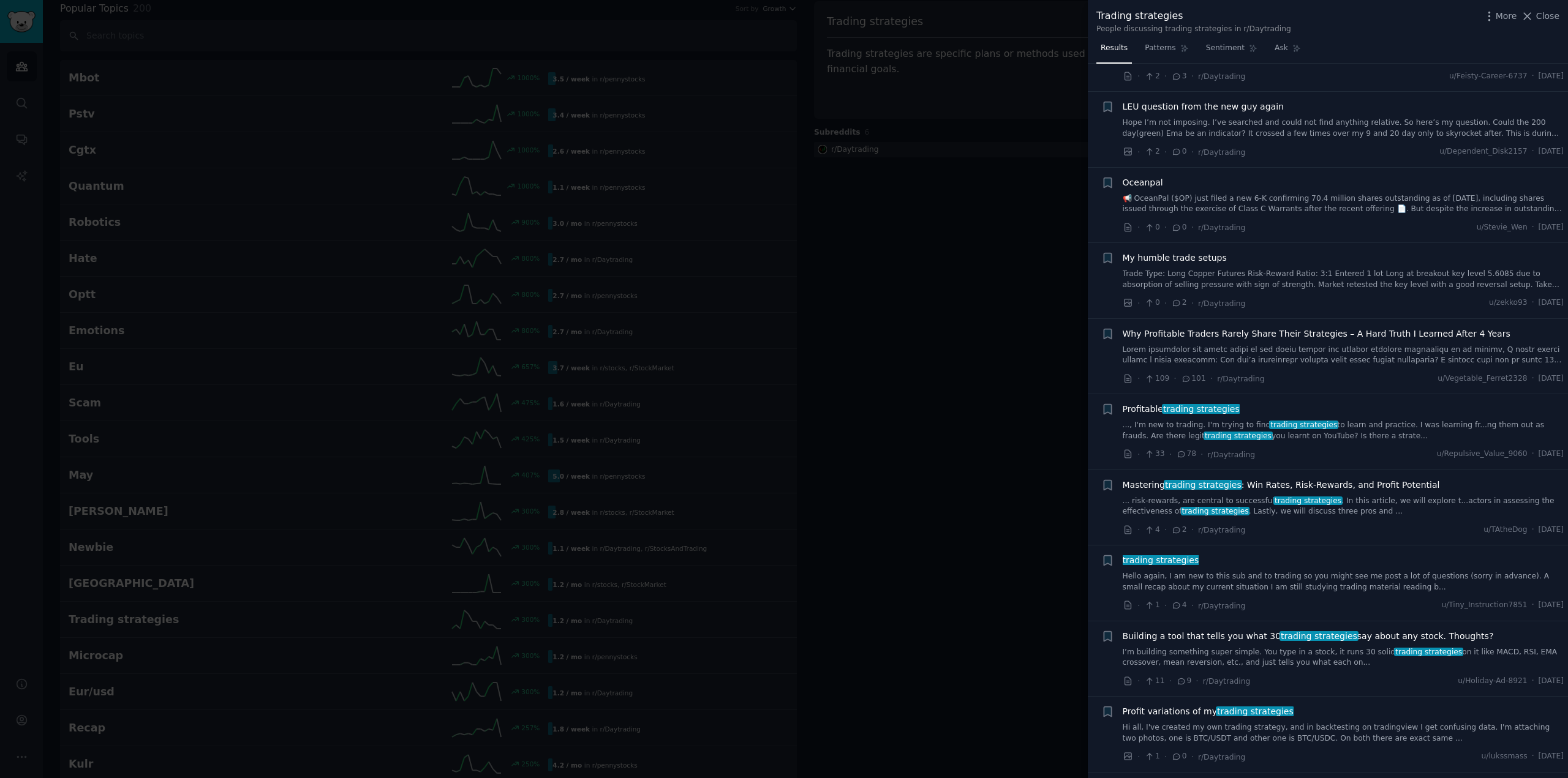
click at [978, 284] on div at bounding box center [784, 389] width 1568 height 778
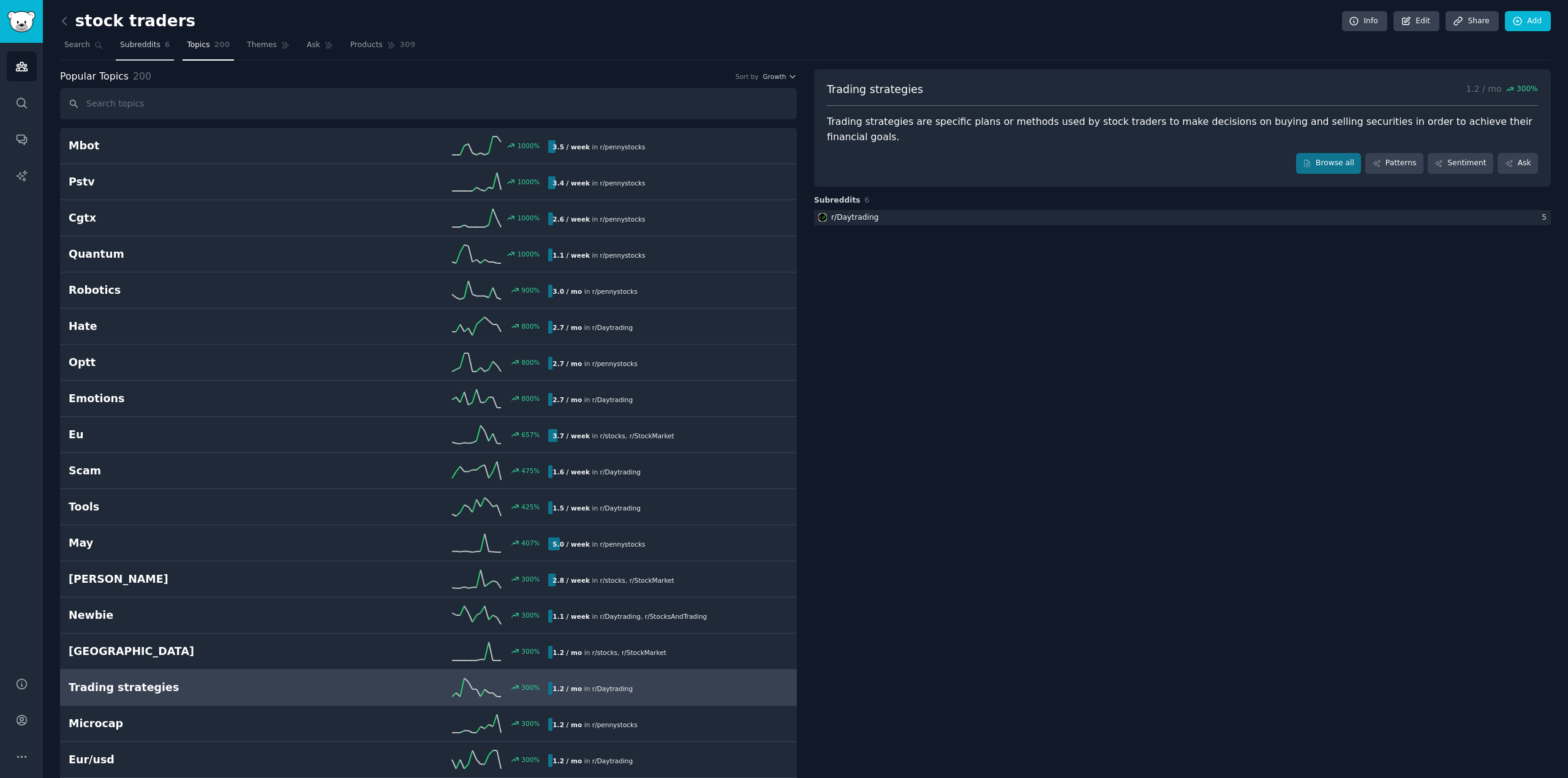
click at [128, 46] on span "Subreddits" at bounding box center [140, 46] width 41 height 11
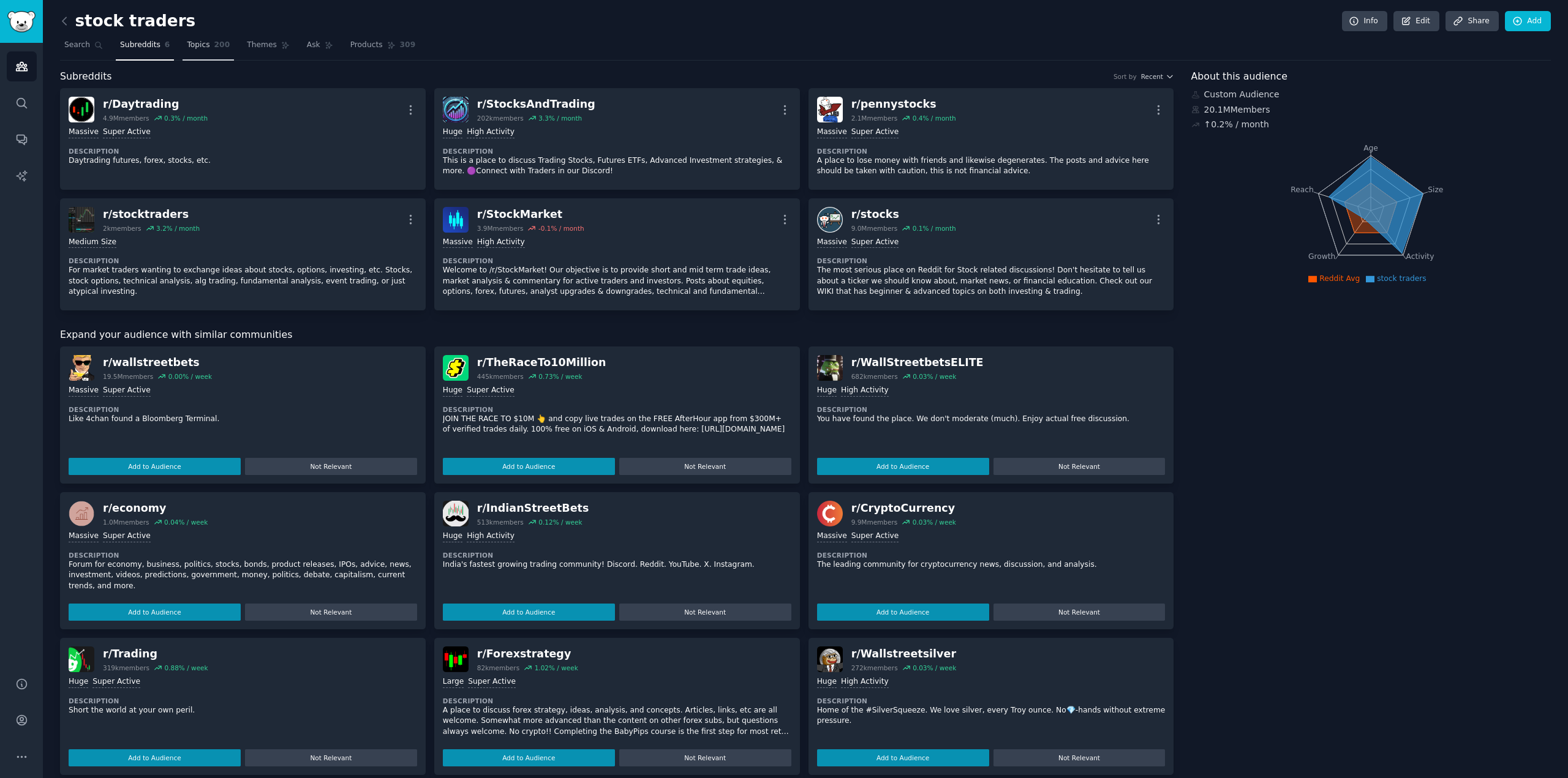
click at [193, 46] on span "Topics" at bounding box center [198, 46] width 22 height 11
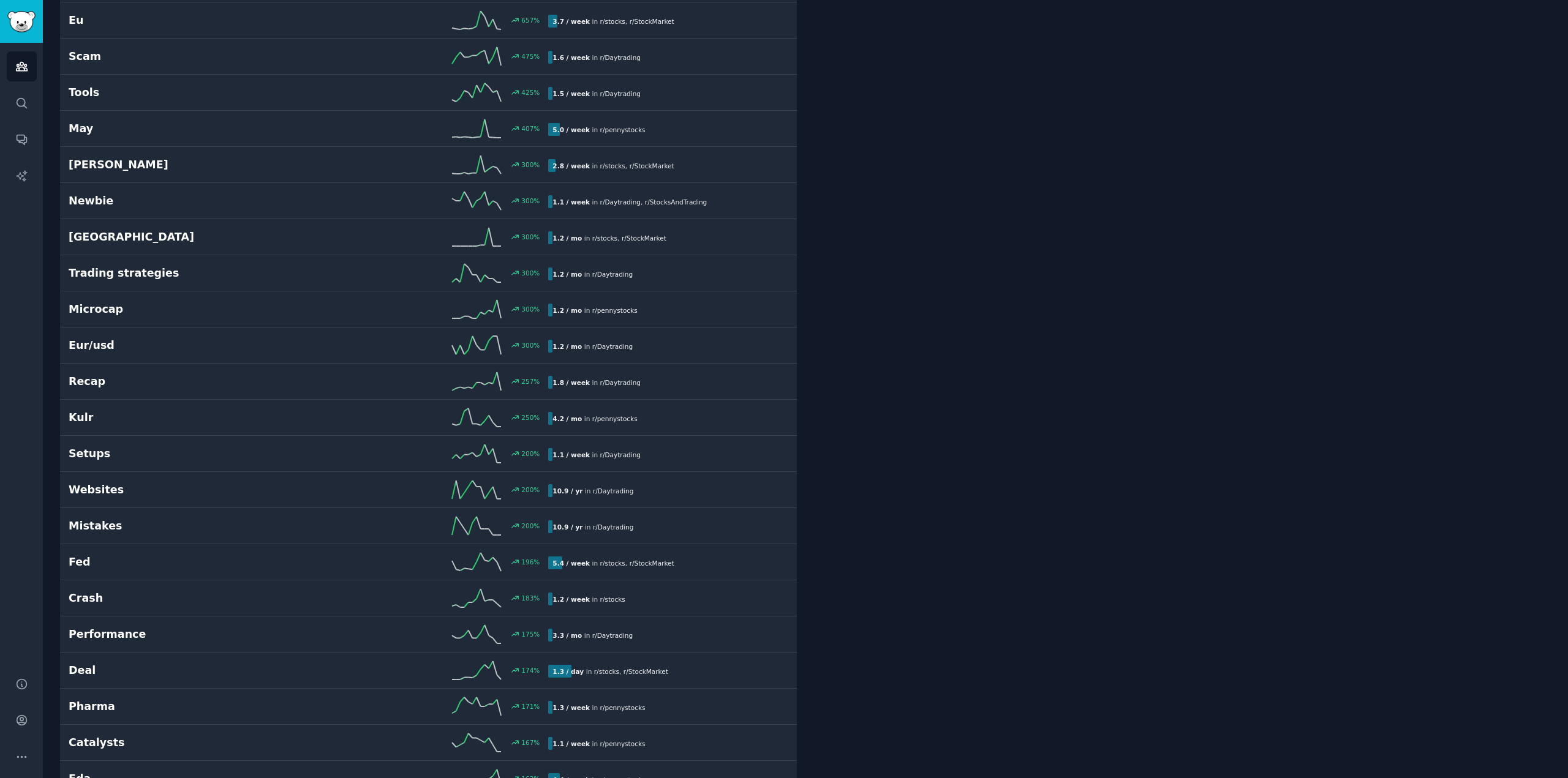
scroll to position [490, 0]
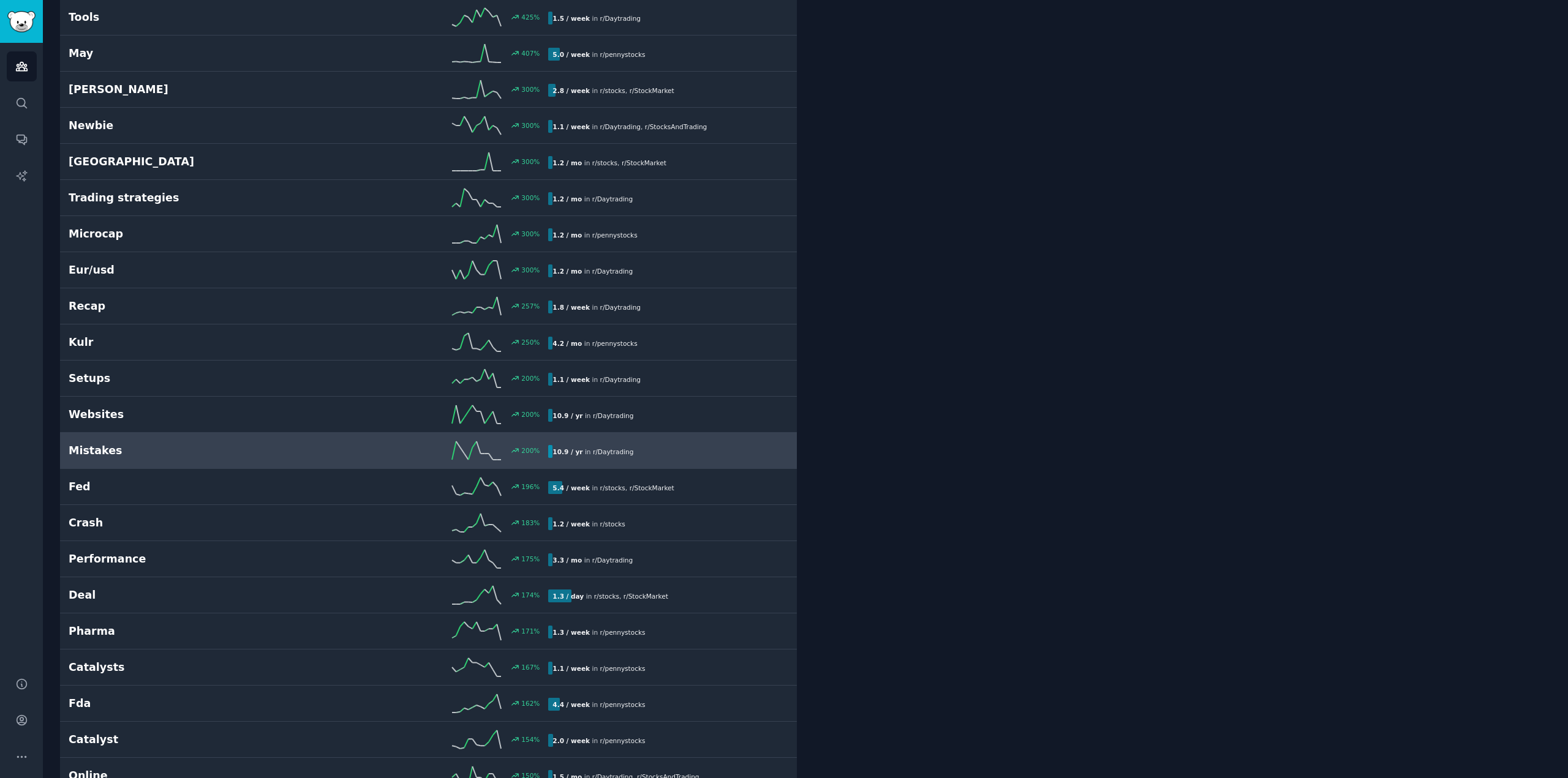
click at [90, 443] on h2 "Mistakes" at bounding box center [188, 451] width 240 height 15
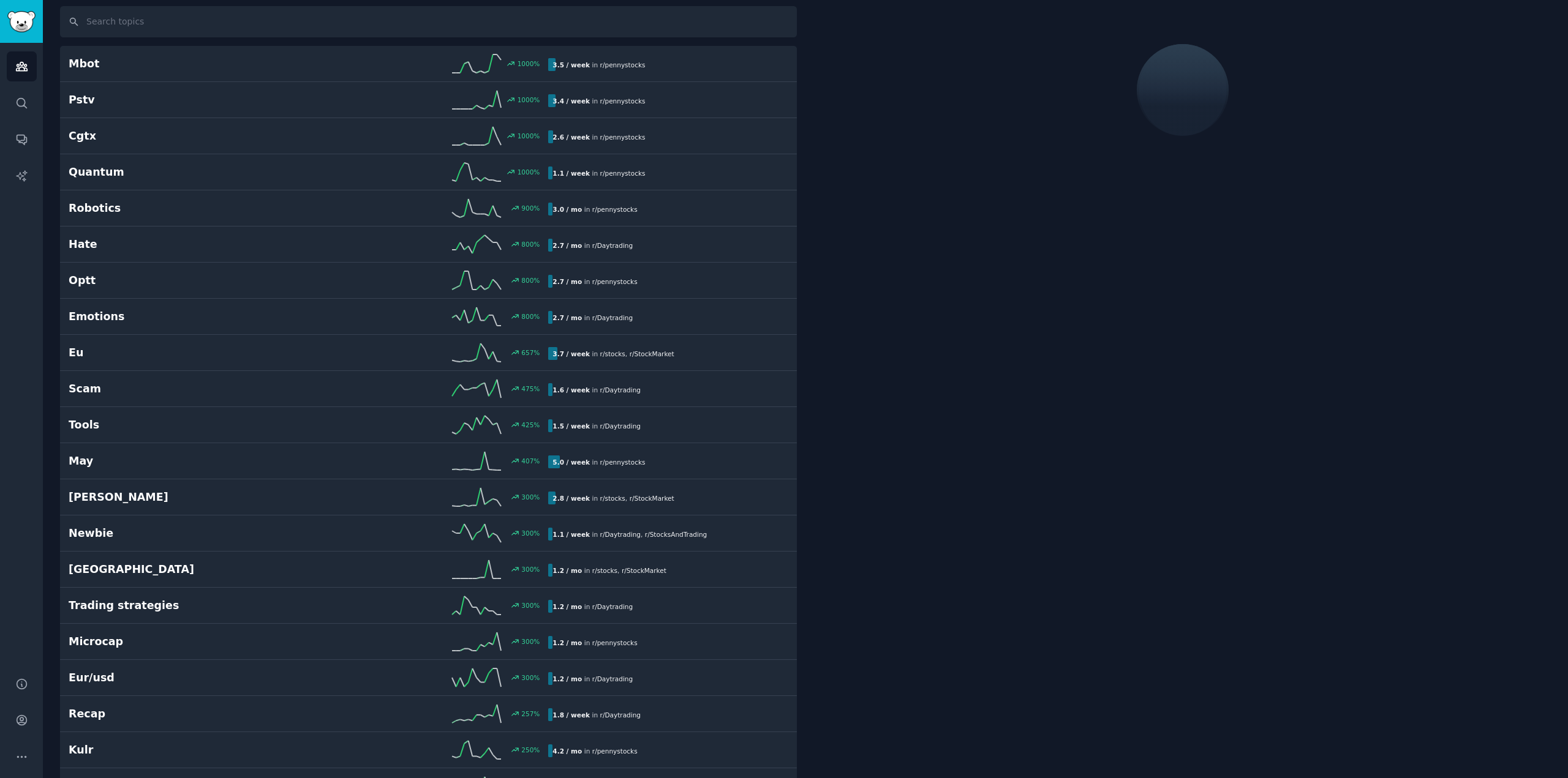
scroll to position [68, 0]
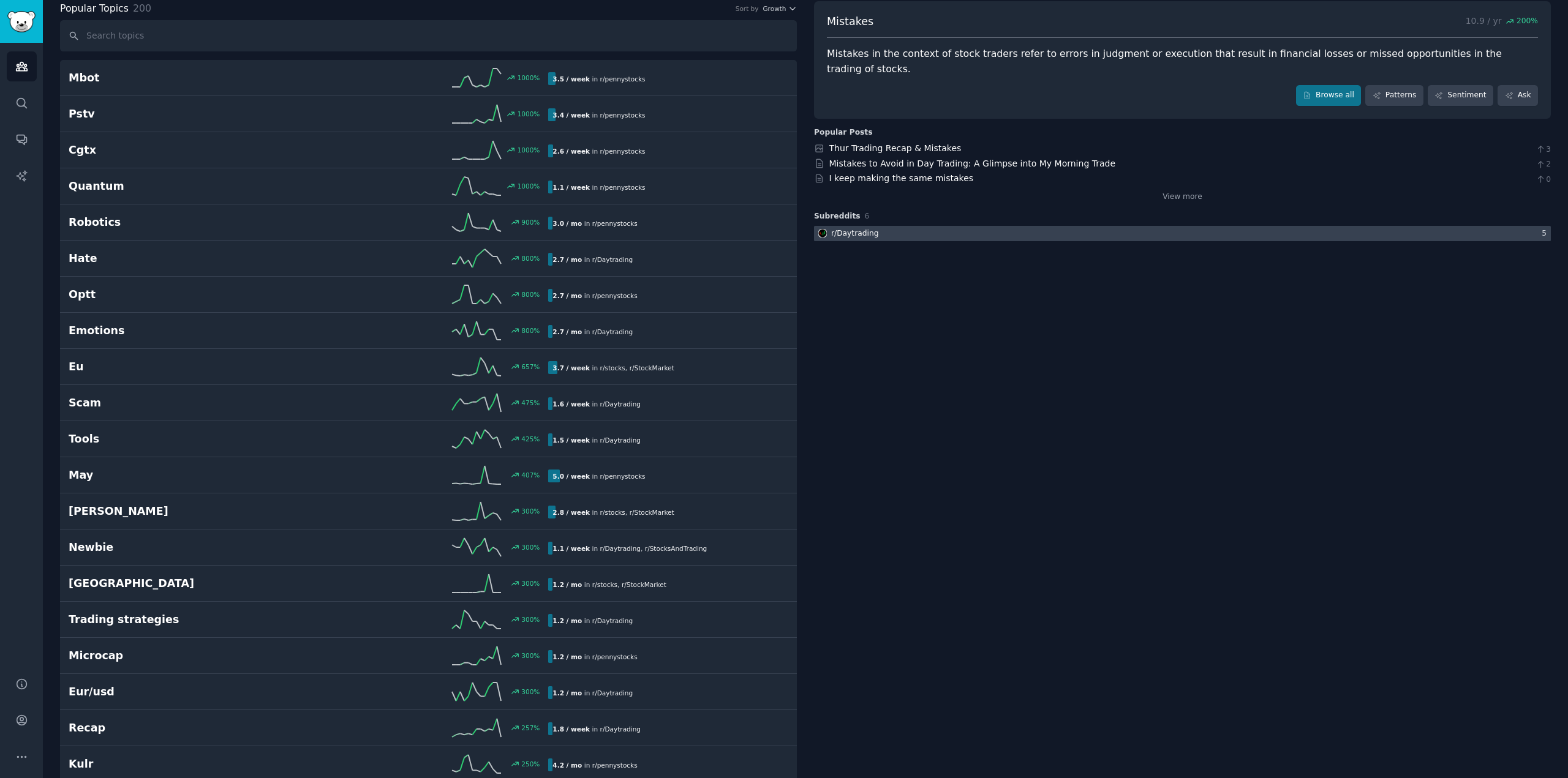
click at [1002, 226] on div at bounding box center [1182, 234] width 737 height 15
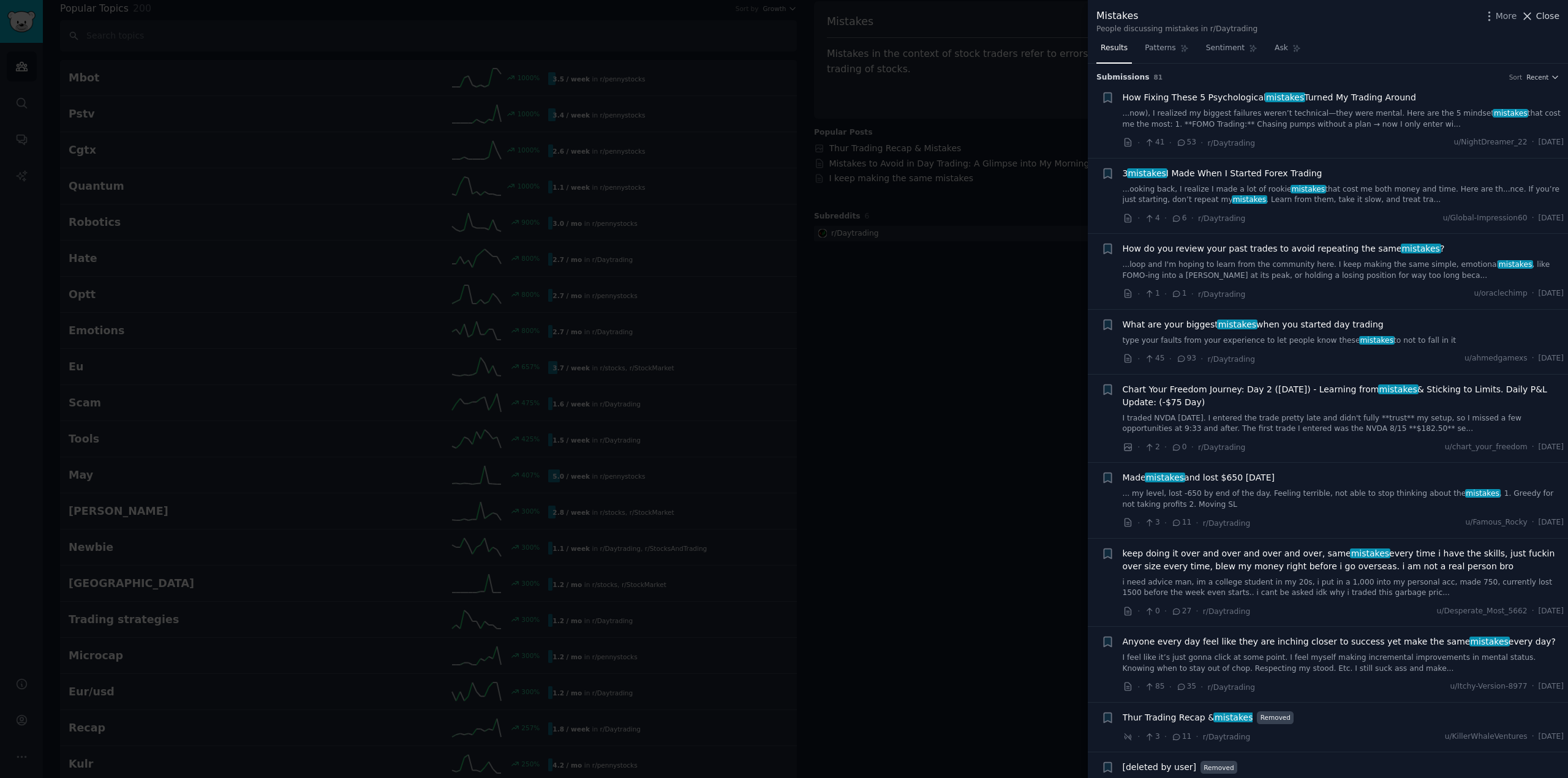
click at [1539, 17] on span "Close" at bounding box center [1547, 16] width 23 height 13
